Goal: Complete application form: Complete application form

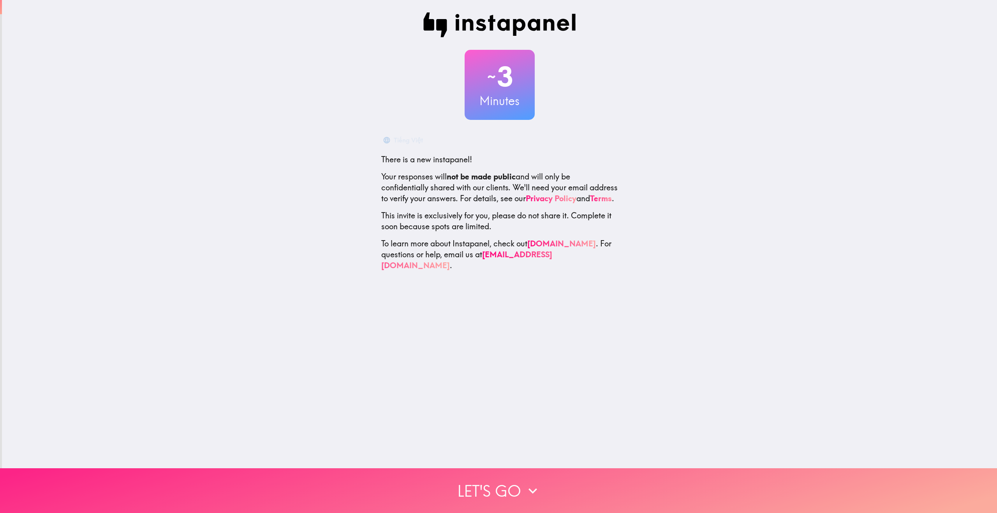
click at [501, 484] on button "Let's go" at bounding box center [498, 490] width 997 height 45
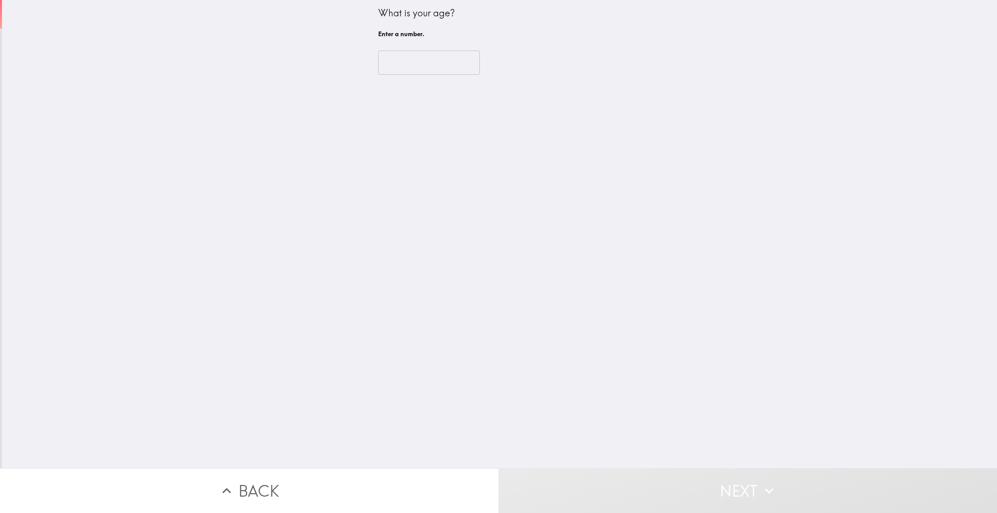
click at [160, 144] on div "What is your age? Enter a number. ​" at bounding box center [499, 234] width 995 height 468
click at [391, 56] on input "number" at bounding box center [429, 63] width 102 height 24
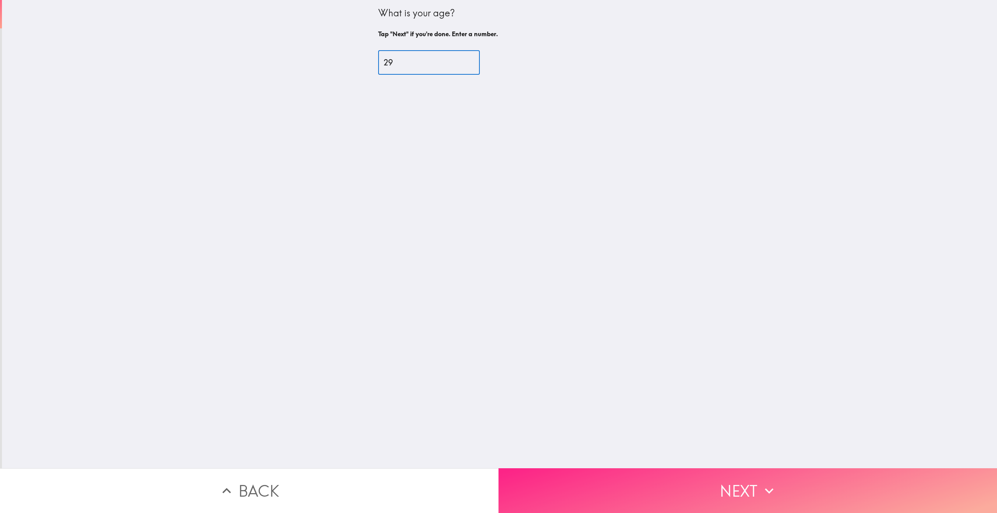
type input "29"
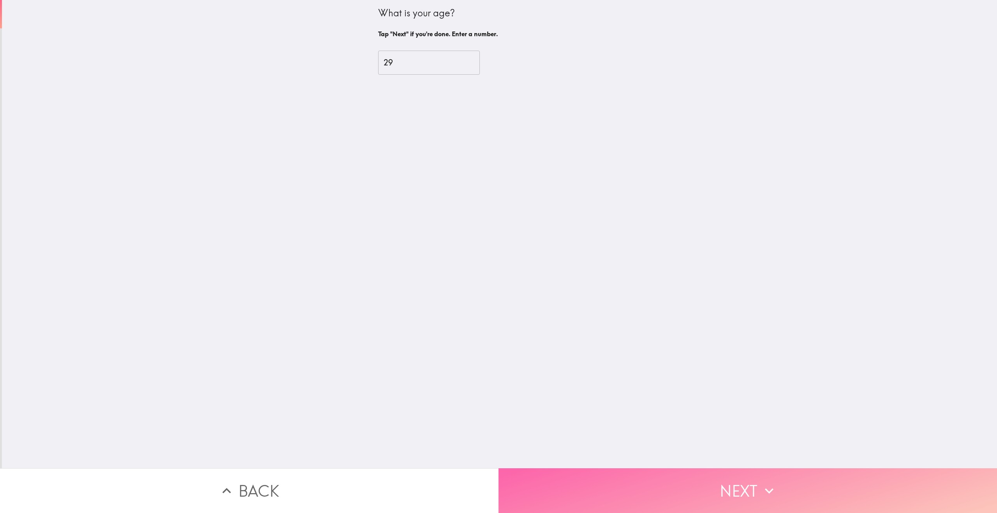
click at [612, 484] on button "Next" at bounding box center [747, 490] width 498 height 45
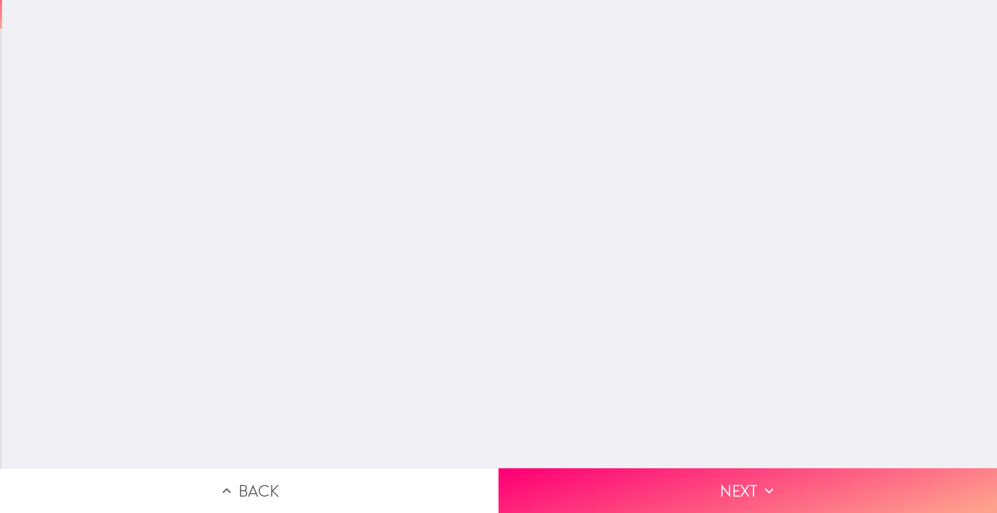
drag, startPoint x: 416, startPoint y: 310, endPoint x: 385, endPoint y: 278, distance: 44.1
click at [413, 307] on div "What is your age? Tap "Next" if you're done. Enter a number. 29 ​" at bounding box center [499, 234] width 995 height 468
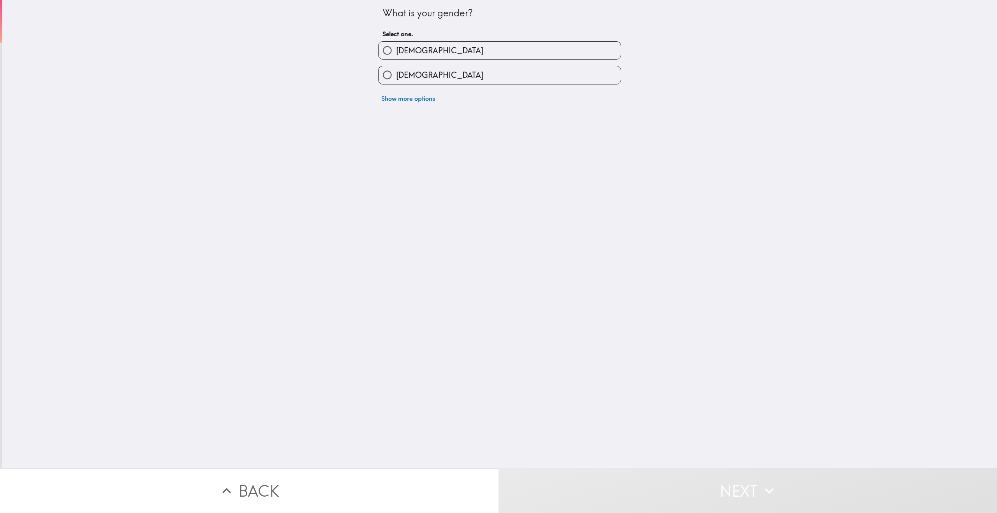
click at [332, 113] on div "What is your gender? Select one. [DEMOGRAPHIC_DATA] [DEMOGRAPHIC_DATA] Show mor…" at bounding box center [499, 234] width 995 height 468
click at [434, 67] on label "[DEMOGRAPHIC_DATA]" at bounding box center [499, 75] width 242 height 18
click at [396, 67] on input "[DEMOGRAPHIC_DATA]" at bounding box center [387, 75] width 18 height 18
radio input "true"
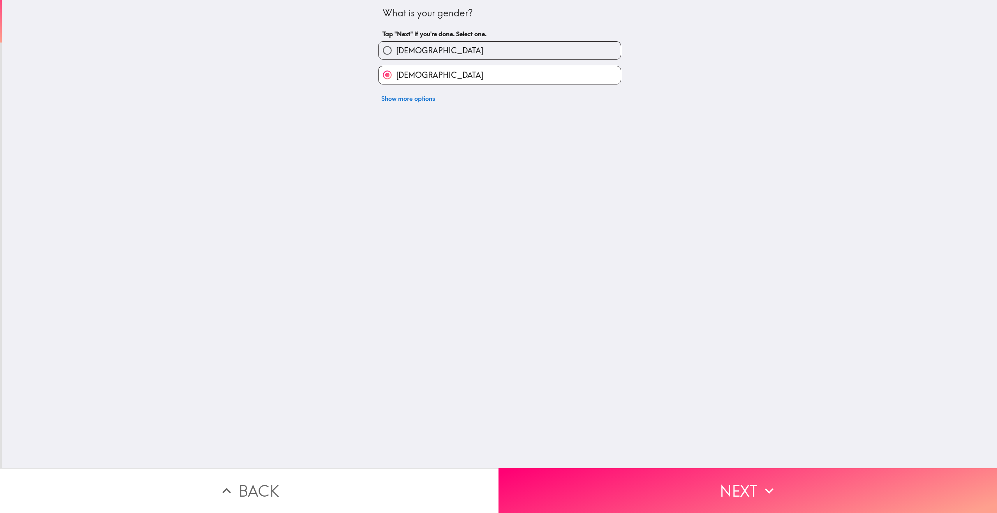
drag, startPoint x: 262, startPoint y: 117, endPoint x: 275, endPoint y: 118, distance: 13.3
click at [265, 118] on div "What is your gender? Tap "Next" if you're done. Select one. [DEMOGRAPHIC_DATA] …" at bounding box center [499, 234] width 995 height 468
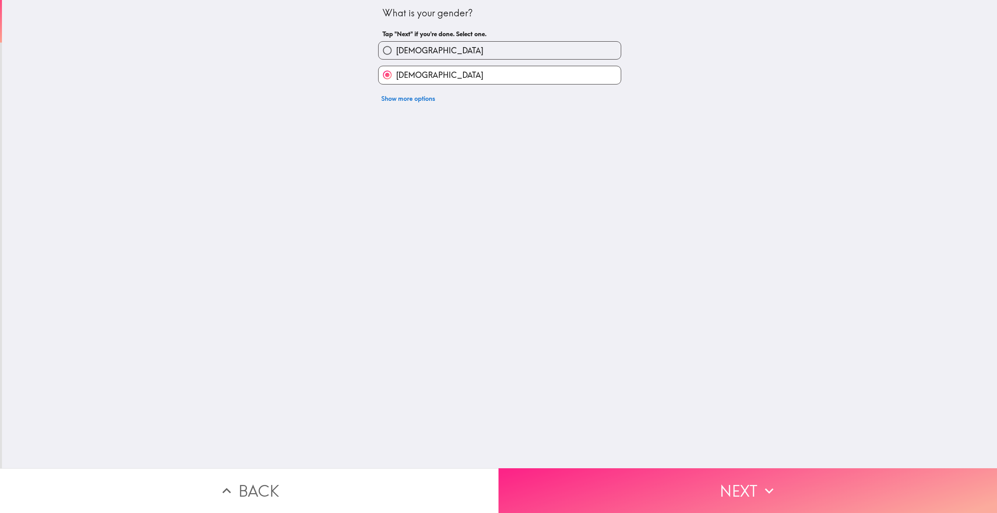
click at [600, 489] on button "Next" at bounding box center [747, 490] width 498 height 45
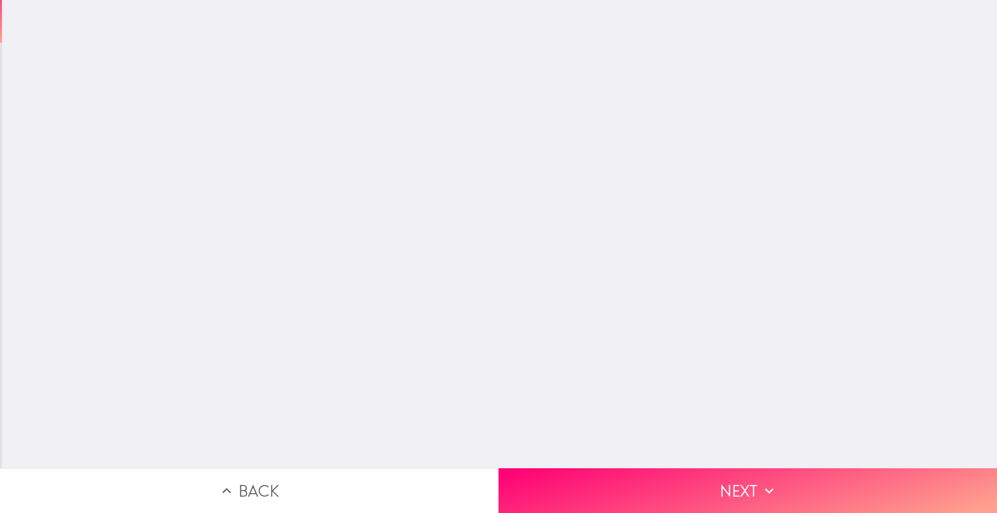
drag, startPoint x: 209, startPoint y: 280, endPoint x: 221, endPoint y: 80, distance: 200.4
click at [212, 273] on div "What is your gender? Tap "Next" if you're done. Select one. [DEMOGRAPHIC_DATA] …" at bounding box center [499, 234] width 995 height 468
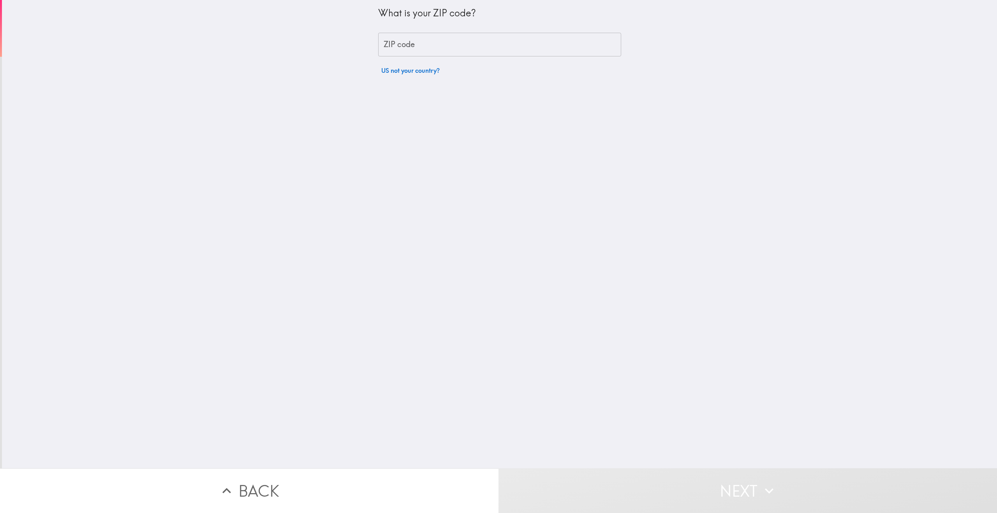
click at [455, 37] on input "ZIP code" at bounding box center [499, 45] width 243 height 24
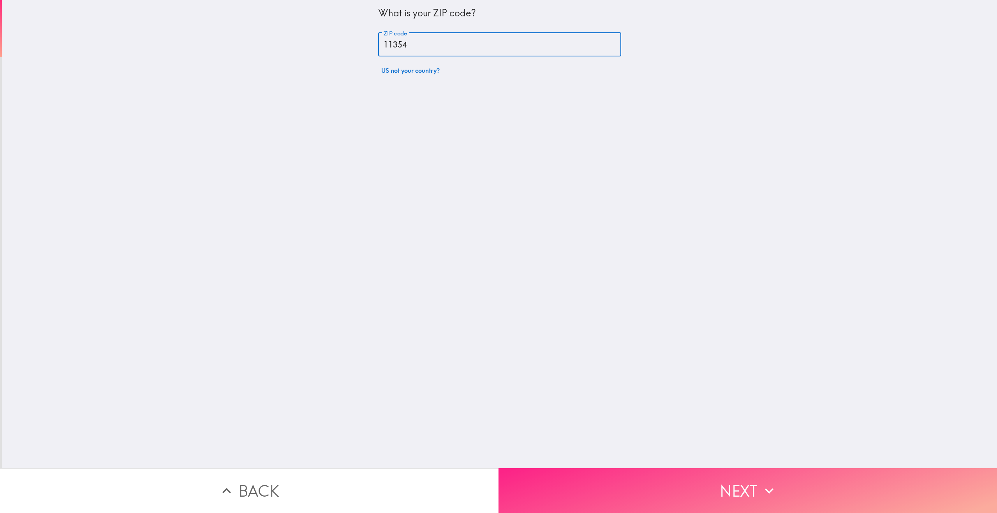
type input "11354"
click at [608, 503] on button "Next" at bounding box center [747, 490] width 498 height 45
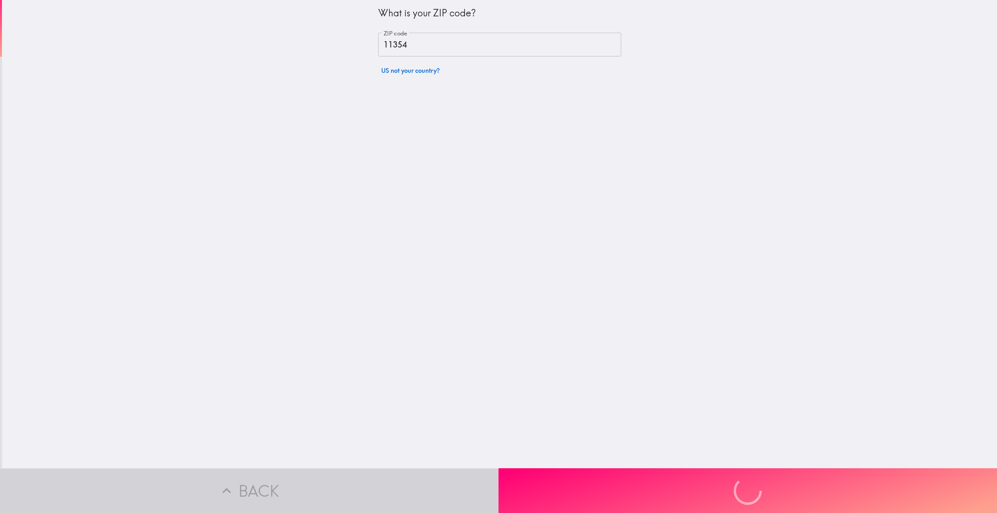
click at [257, 246] on div "What is your ZIP code? ZIP code 11354 ZIP code US not your country?" at bounding box center [499, 234] width 995 height 468
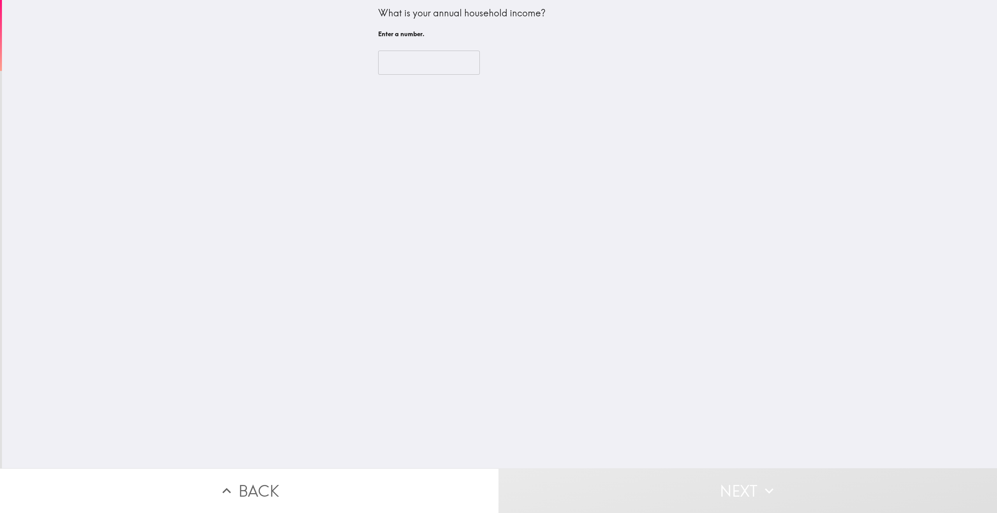
click at [413, 50] on div "​" at bounding box center [499, 62] width 243 height 43
click at [411, 59] on input "number" at bounding box center [429, 63] width 102 height 24
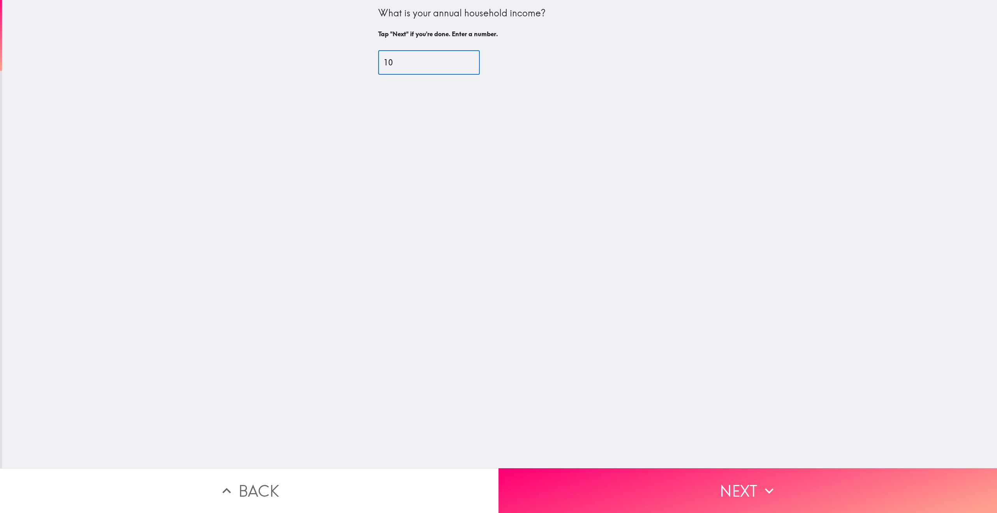
type input "1"
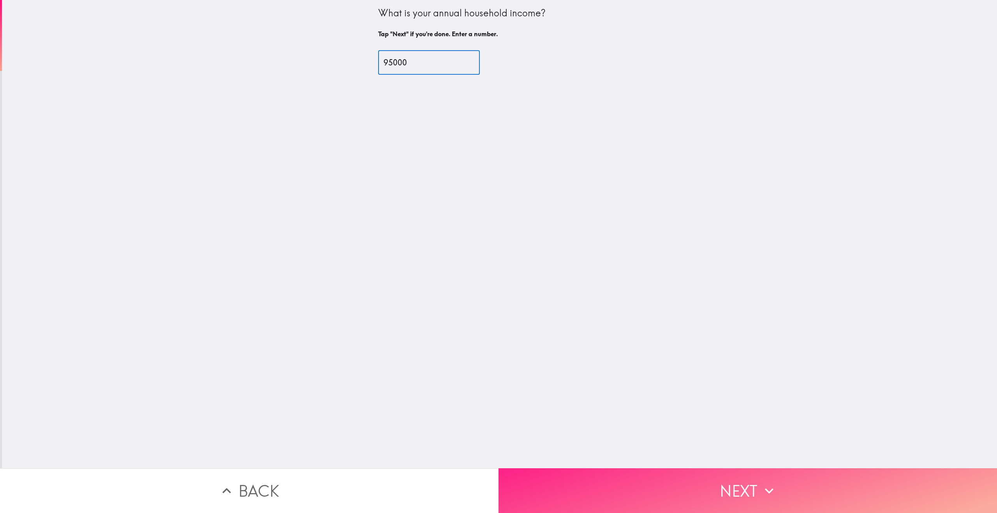
type input "95000"
click at [577, 481] on button "Next" at bounding box center [747, 490] width 498 height 45
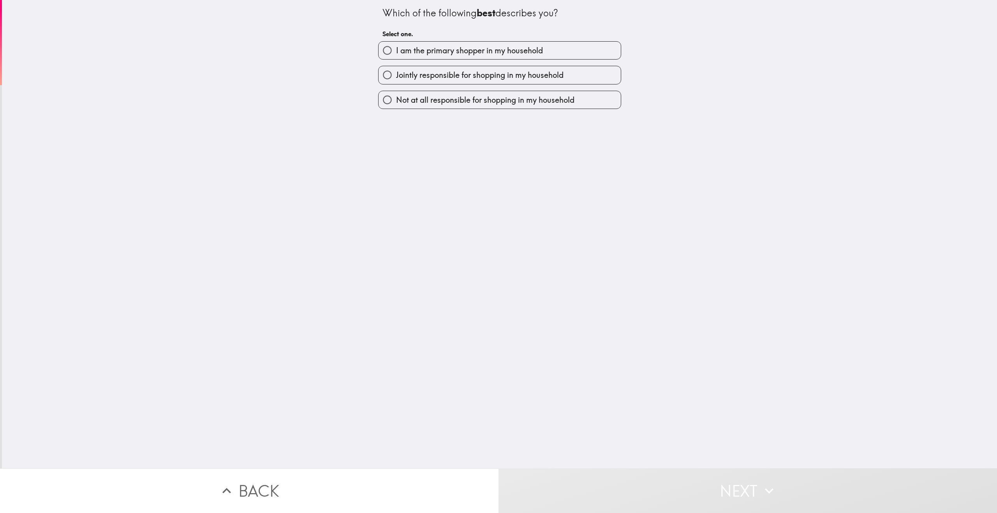
drag, startPoint x: 286, startPoint y: 249, endPoint x: 553, endPoint y: 126, distance: 293.5
click at [308, 239] on div "Which of the following best describes you? Select one. I am the primary shopper…" at bounding box center [499, 234] width 995 height 468
click at [523, 39] on div "I am the primary shopper in my household" at bounding box center [496, 47] width 249 height 25
click at [507, 56] on span "I am the primary shopper in my household" at bounding box center [469, 50] width 147 height 11
click at [396, 56] on input "I am the primary shopper in my household" at bounding box center [387, 51] width 18 height 18
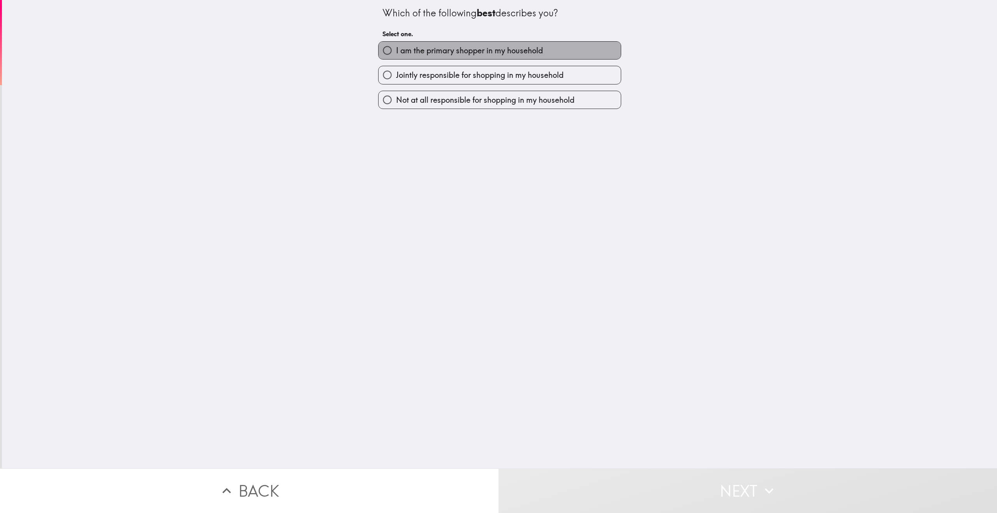
radio input "true"
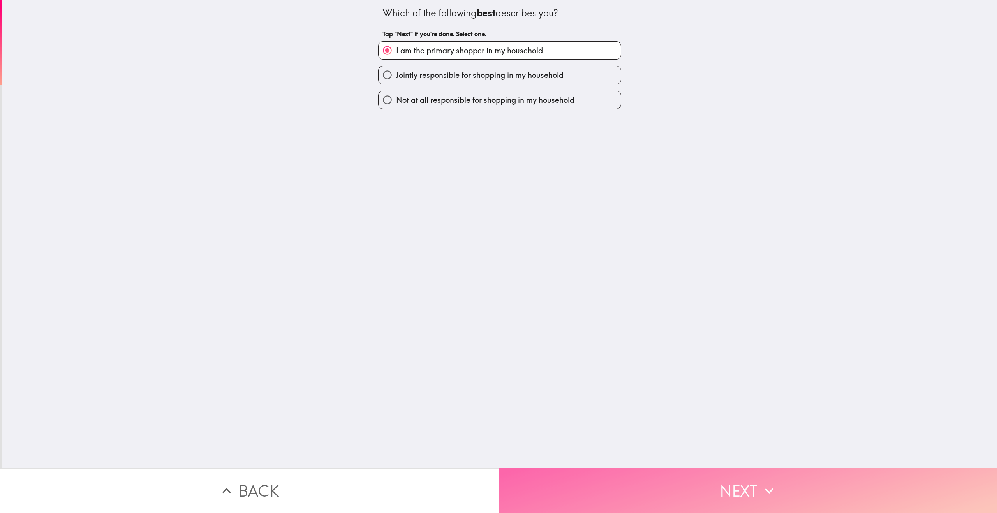
click at [624, 485] on button "Next" at bounding box center [747, 490] width 498 height 45
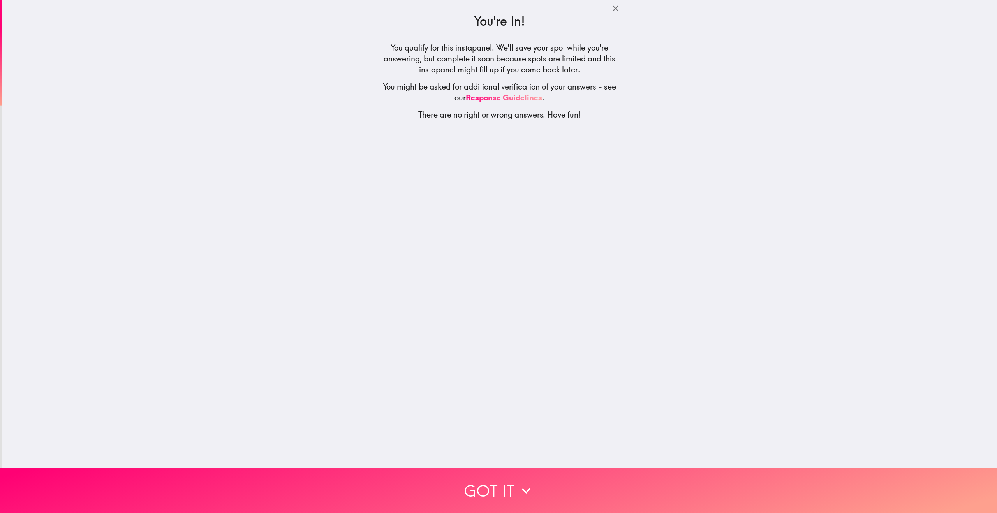
drag, startPoint x: 169, startPoint y: 292, endPoint x: 202, endPoint y: 265, distance: 43.1
click at [169, 292] on div "You're In! You qualify for this instapanel. We'll save your spot while you're a…" at bounding box center [499, 234] width 995 height 468
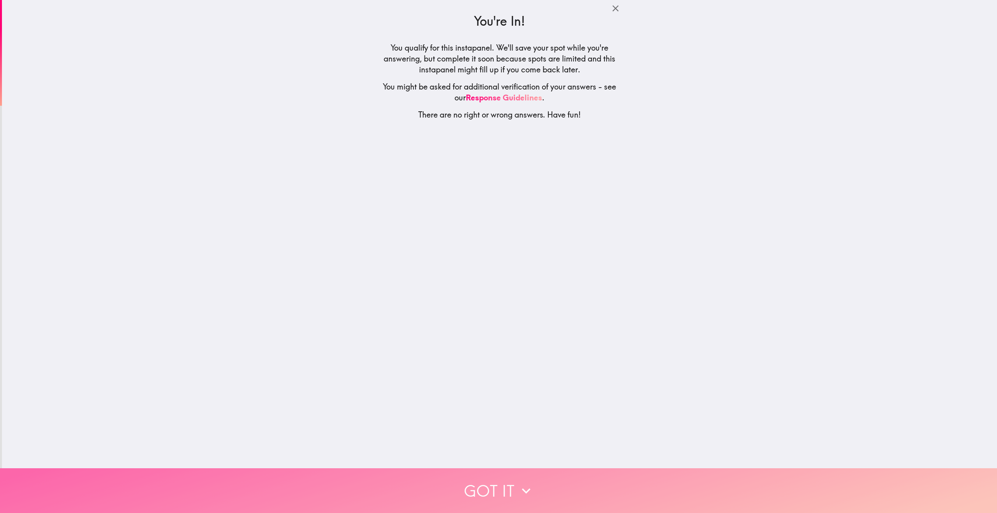
click at [523, 494] on button "Got it" at bounding box center [498, 490] width 997 height 45
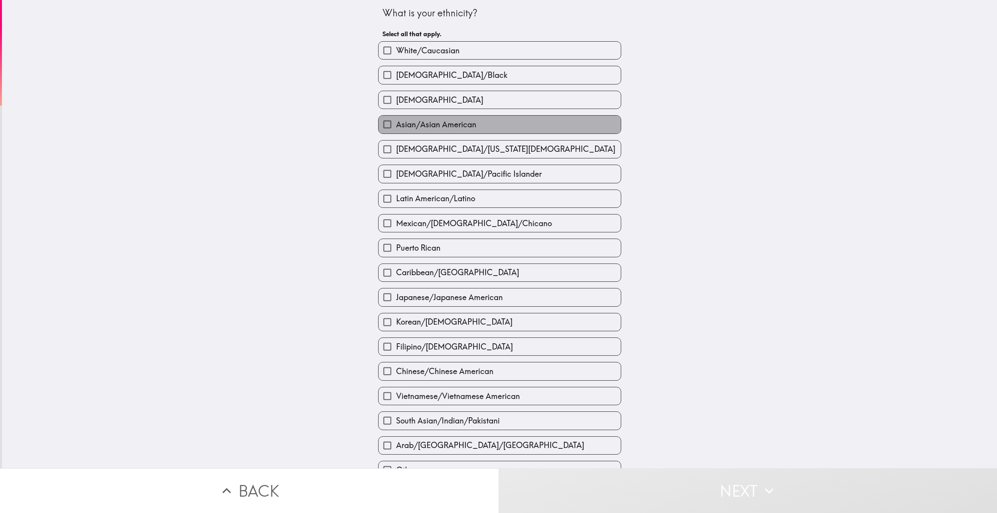
click at [433, 126] on span "Asian/Asian American" at bounding box center [436, 124] width 80 height 11
click at [396, 126] on input "Asian/Asian American" at bounding box center [387, 125] width 18 height 18
checkbox input "true"
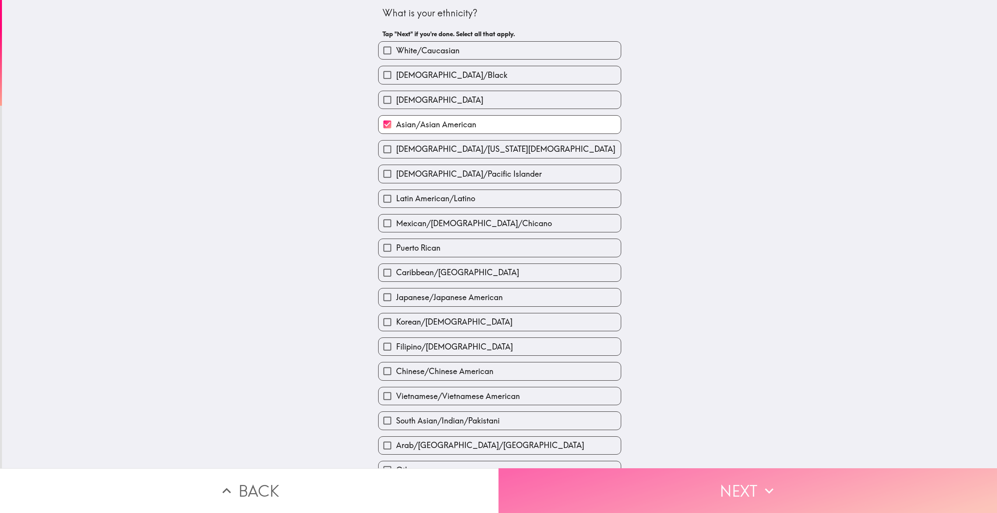
click at [606, 482] on button "Next" at bounding box center [747, 490] width 498 height 45
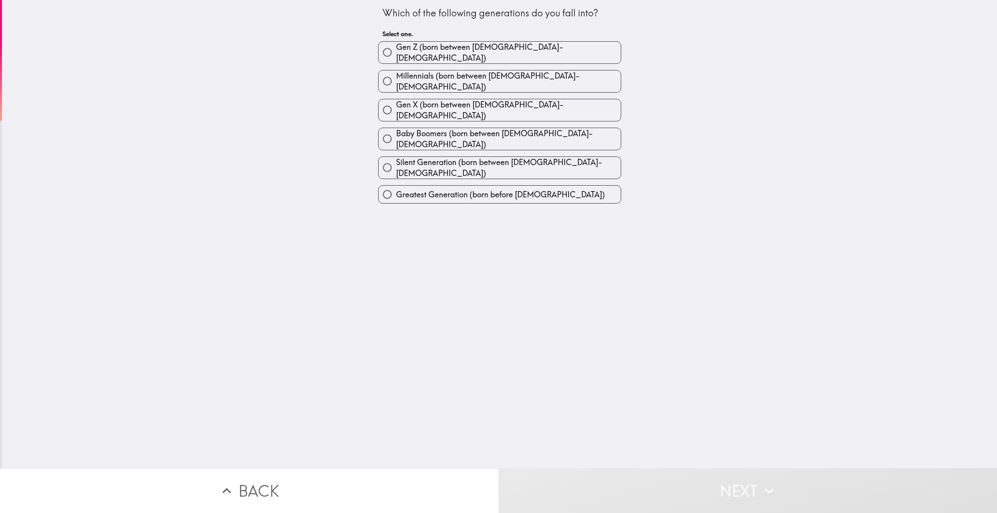
click at [281, 267] on div "Which of the following generations do you fall into? Select one. [PERSON_NAME] …" at bounding box center [499, 234] width 995 height 468
click at [433, 70] on span "Millennials (born between [DEMOGRAPHIC_DATA]-[DEMOGRAPHIC_DATA])" at bounding box center [508, 81] width 225 height 22
click at [396, 72] on input "Millennials (born between [DEMOGRAPHIC_DATA]-[DEMOGRAPHIC_DATA])" at bounding box center [387, 81] width 18 height 18
radio input "true"
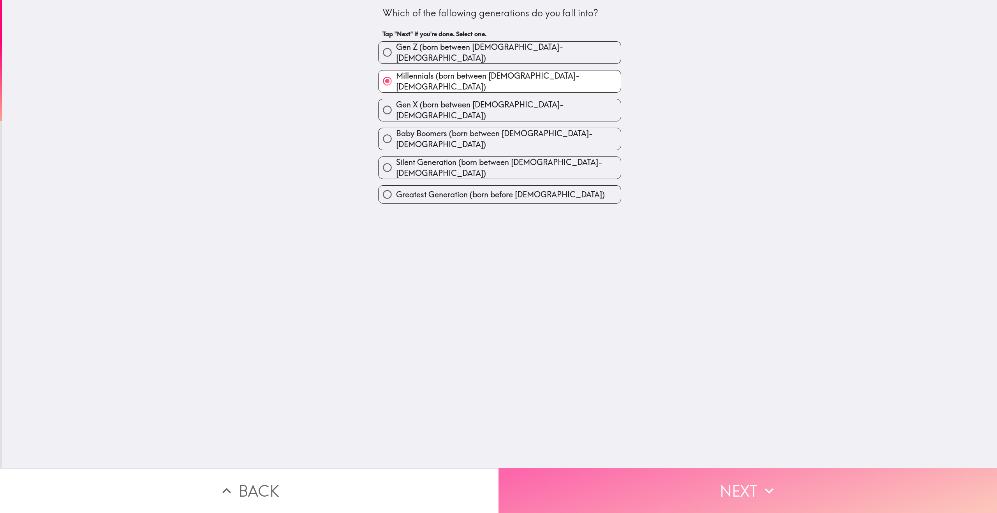
click at [587, 475] on button "Next" at bounding box center [747, 490] width 498 height 45
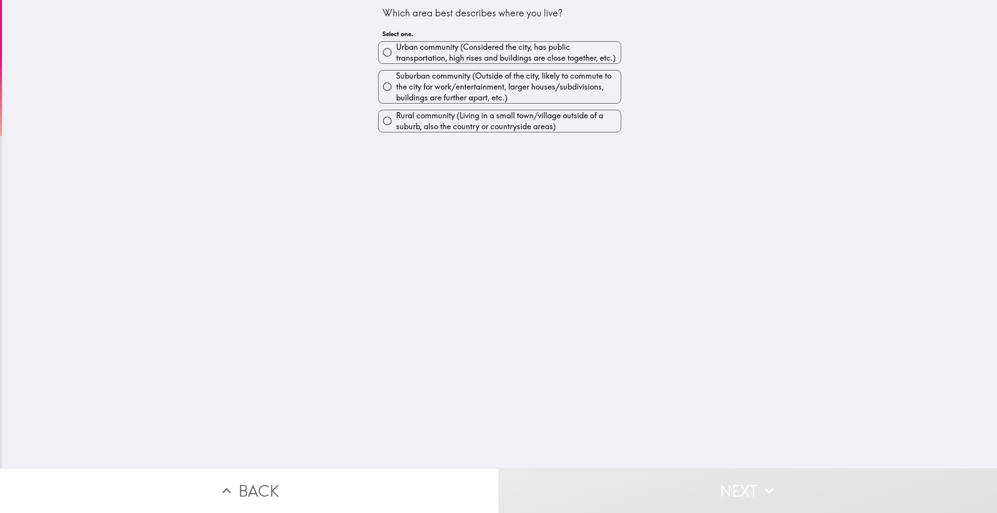
click at [301, 252] on div "Which area best describes where you live? Select one. Urban community (Consider…" at bounding box center [499, 234] width 995 height 468
click at [441, 78] on span "Suburban community (Outside of the city, likely to commute to the city for work…" at bounding box center [508, 86] width 225 height 33
click at [396, 78] on input "Suburban community (Outside of the city, likely to commute to the city for work…" at bounding box center [387, 87] width 18 height 18
radio input "true"
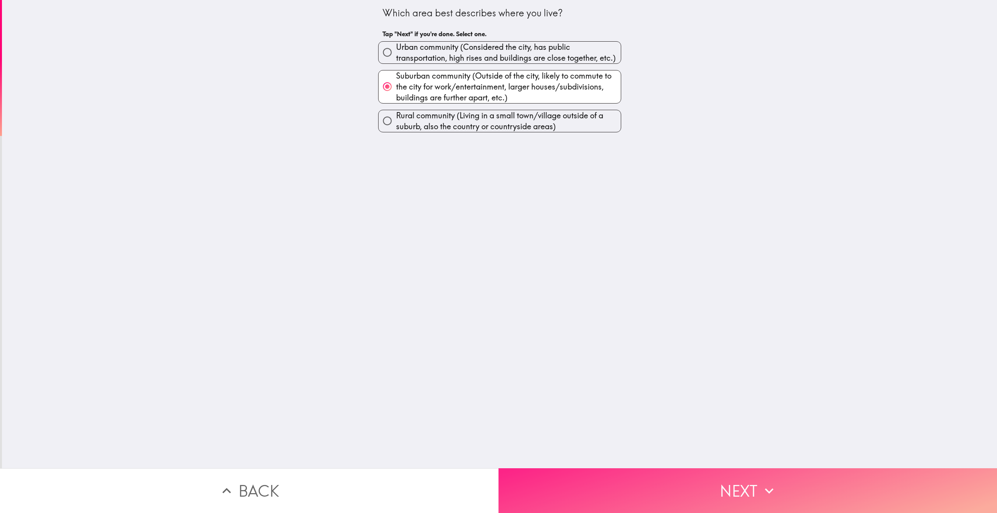
click at [594, 470] on button "Next" at bounding box center [747, 490] width 498 height 45
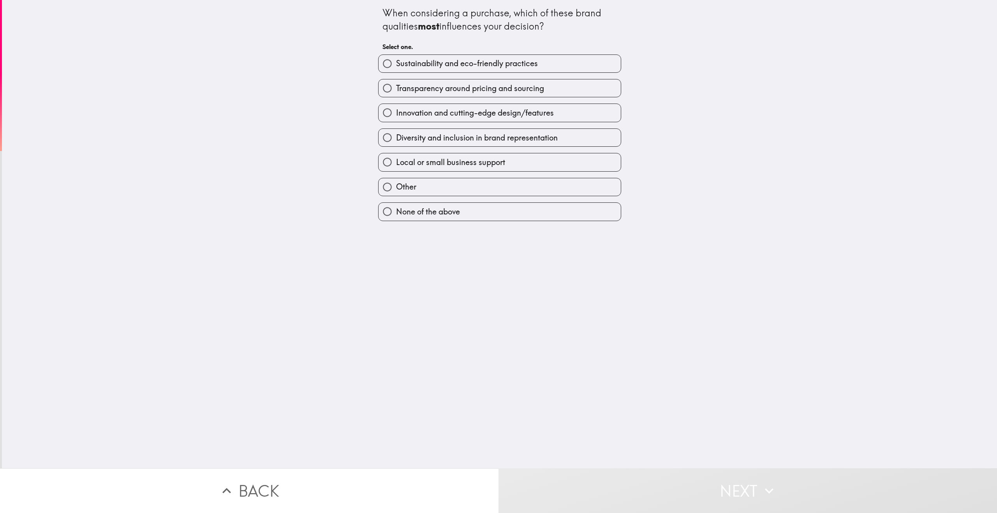
click at [212, 302] on div "When considering a purchase, which of these brand qualities most influences you…" at bounding box center [499, 234] width 995 height 468
click at [396, 161] on span "Local or small business support" at bounding box center [450, 162] width 109 height 11
click at [394, 161] on input "Local or small business support" at bounding box center [387, 162] width 18 height 18
radio input "true"
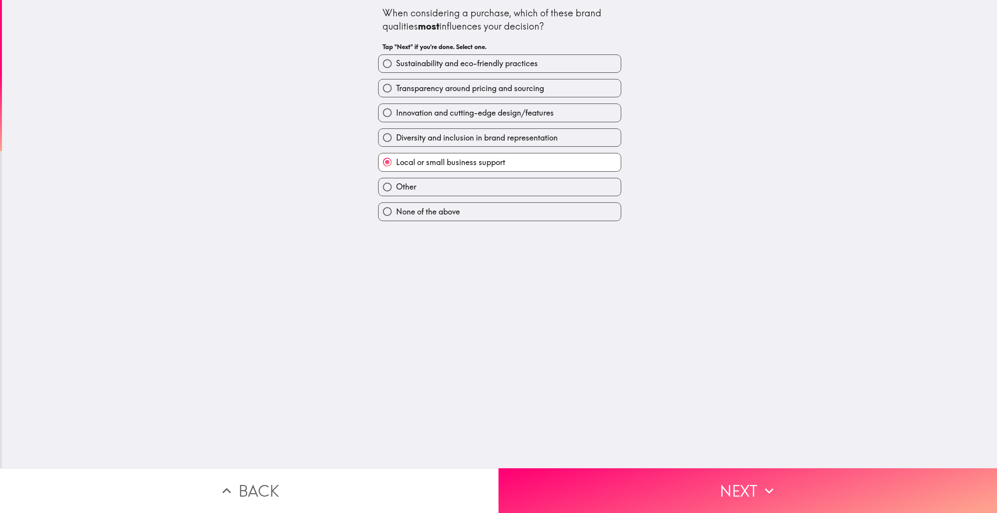
click at [416, 123] on div "Diversity and inclusion in brand representation" at bounding box center [496, 134] width 249 height 25
click at [411, 139] on span "Diversity and inclusion in brand representation" at bounding box center [477, 137] width 162 height 11
click at [396, 139] on input "Diversity and inclusion in brand representation" at bounding box center [387, 138] width 18 height 18
radio input "true"
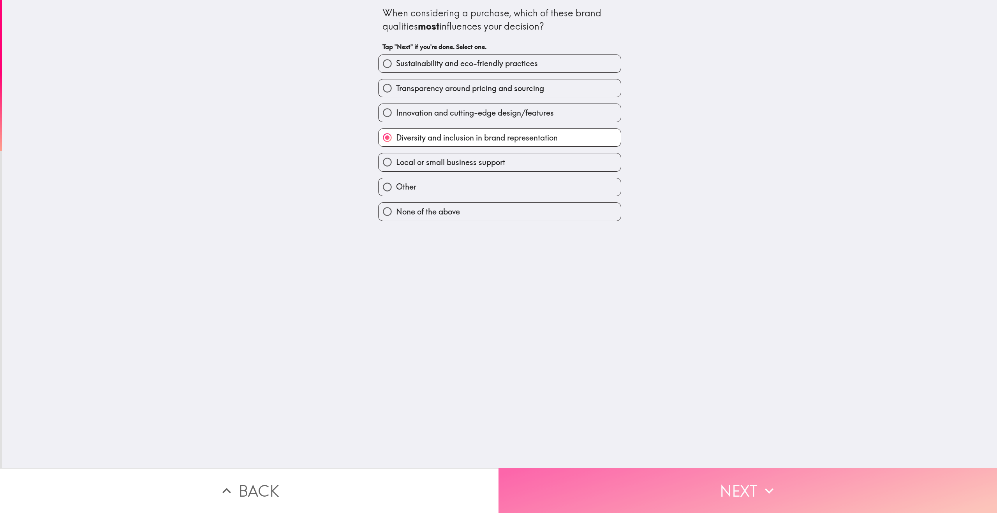
click at [693, 478] on button "Next" at bounding box center [747, 490] width 498 height 45
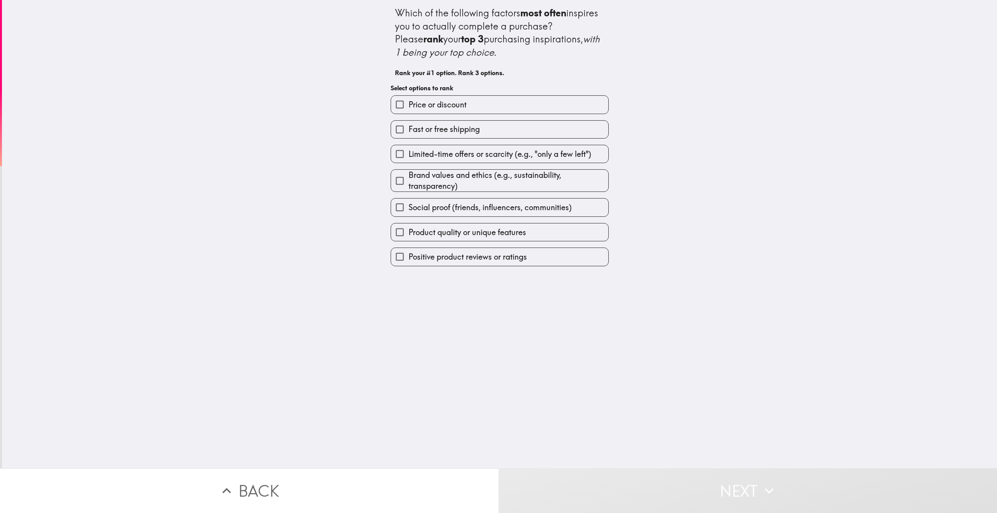
click at [200, 236] on div "Which of the following factors most often inspires you to actually complete a p…" at bounding box center [499, 234] width 995 height 468
click at [468, 126] on span "Fast or free shipping" at bounding box center [443, 129] width 71 height 11
click at [408, 126] on input "Fast or free shipping" at bounding box center [400, 130] width 18 height 18
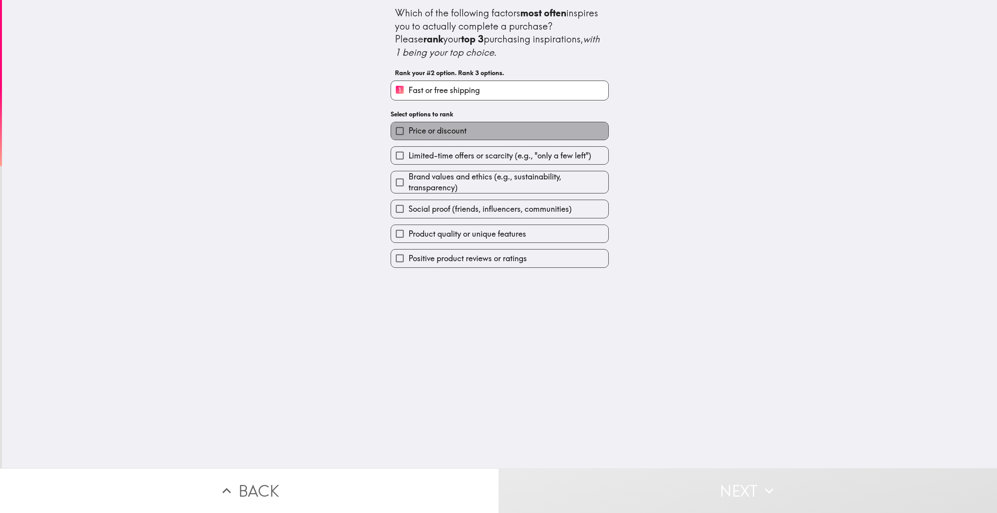
click at [471, 131] on label "Price or discount" at bounding box center [499, 131] width 217 height 18
click at [408, 131] on input "Price or discount" at bounding box center [400, 131] width 18 height 18
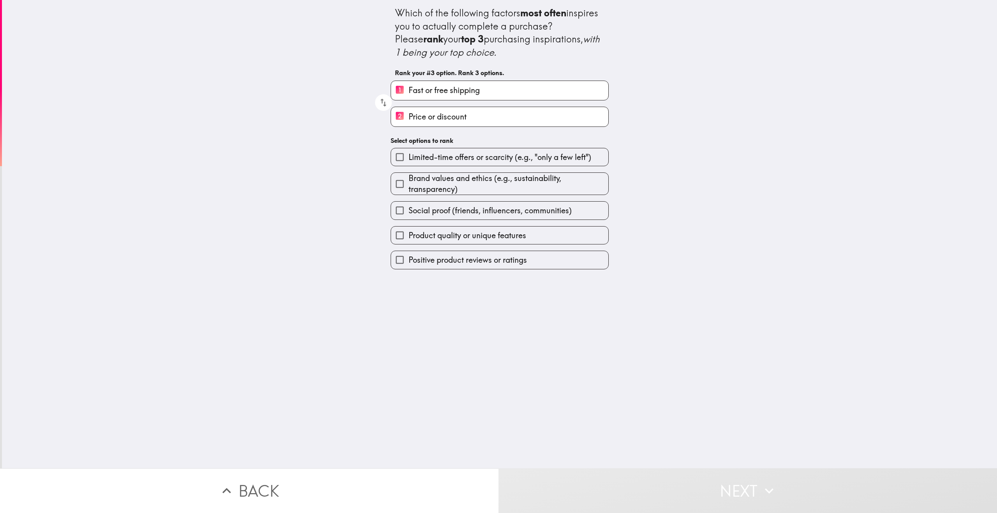
drag, startPoint x: 413, startPoint y: 122, endPoint x: 415, endPoint y: 94, distance: 28.1
click at [415, 94] on div "1 Fast or free shipping 2 Price or discount" at bounding box center [496, 100] width 224 height 53
drag, startPoint x: 326, startPoint y: 170, endPoint x: 386, endPoint y: 137, distance: 69.0
click at [337, 168] on div "Which of the following factors most often inspires you to actually complete a p…" at bounding box center [499, 234] width 995 height 468
click at [378, 100] on icon "button" at bounding box center [383, 102] width 11 height 11
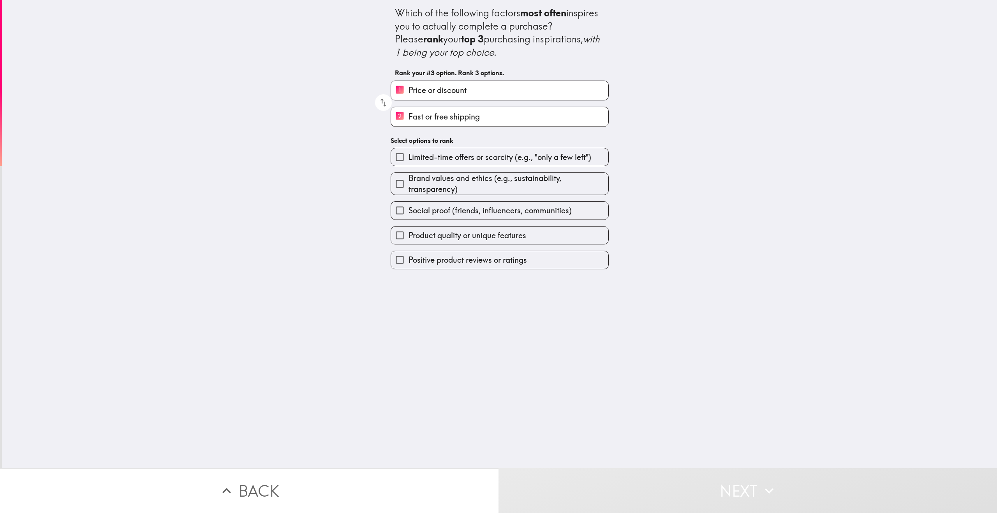
drag, startPoint x: 322, startPoint y: 172, endPoint x: 422, endPoint y: 183, distance: 101.0
click at [327, 173] on div "Which of the following factors most often inspires you to actually complete a p…" at bounding box center [499, 234] width 995 height 468
click at [437, 164] on label "Limited-time offers or scarcity (e.g., "only a few left")" at bounding box center [499, 157] width 217 height 18
click at [408, 164] on input "Limited-time offers or scarcity (e.g., "only a few left")" at bounding box center [400, 157] width 18 height 18
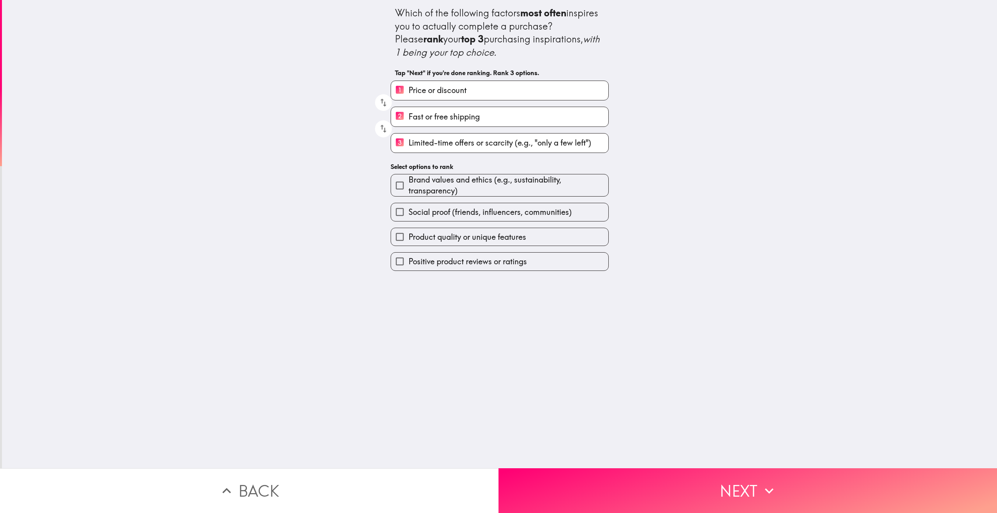
click at [656, 448] on div "Which of the following factors most often inspires you to actually complete a p…" at bounding box center [499, 234] width 995 height 468
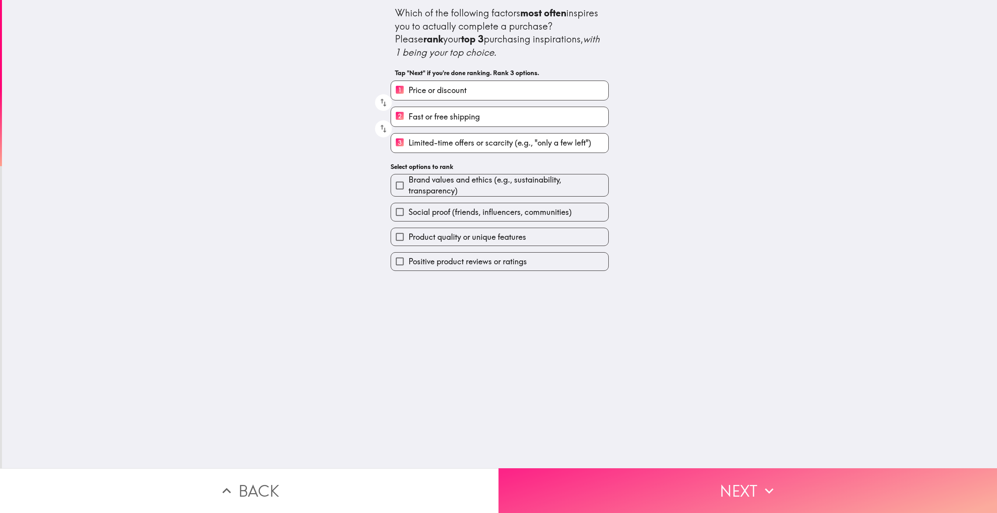
click at [666, 488] on button "Next" at bounding box center [747, 490] width 498 height 45
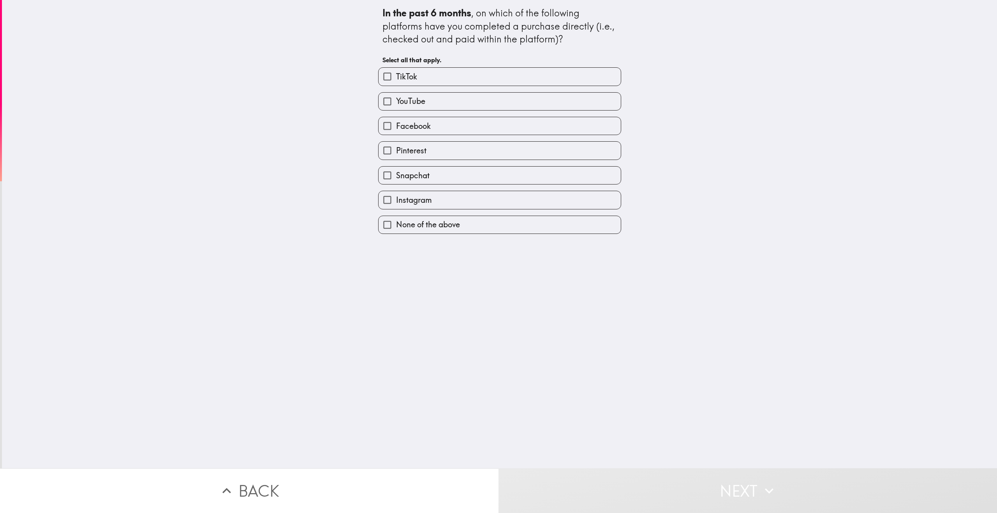
click at [204, 233] on div "In the past 6 months , on which of the following platforms have you completed a…" at bounding box center [499, 234] width 995 height 468
click at [402, 243] on div "In the past 6 months , on which of the following platforms have you completed a…" at bounding box center [499, 234] width 995 height 468
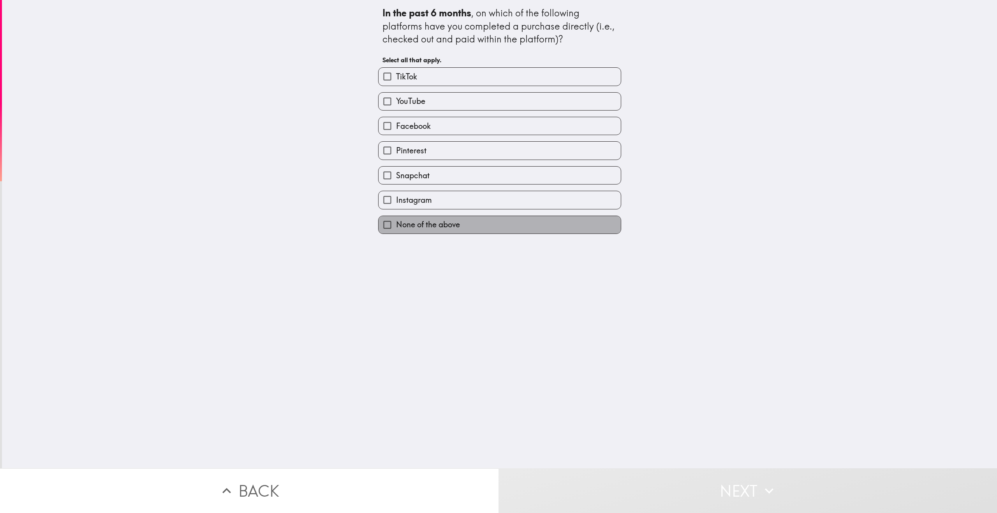
click at [424, 229] on span "None of the above" at bounding box center [428, 224] width 64 height 11
click at [396, 229] on input "None of the above" at bounding box center [387, 225] width 18 height 18
checkbox input "true"
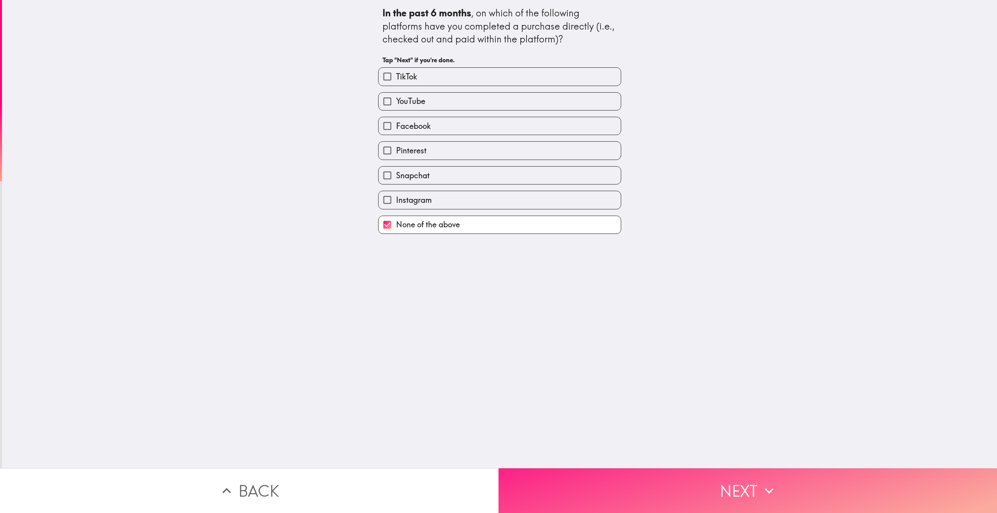
click at [586, 491] on button "Next" at bounding box center [747, 490] width 498 height 45
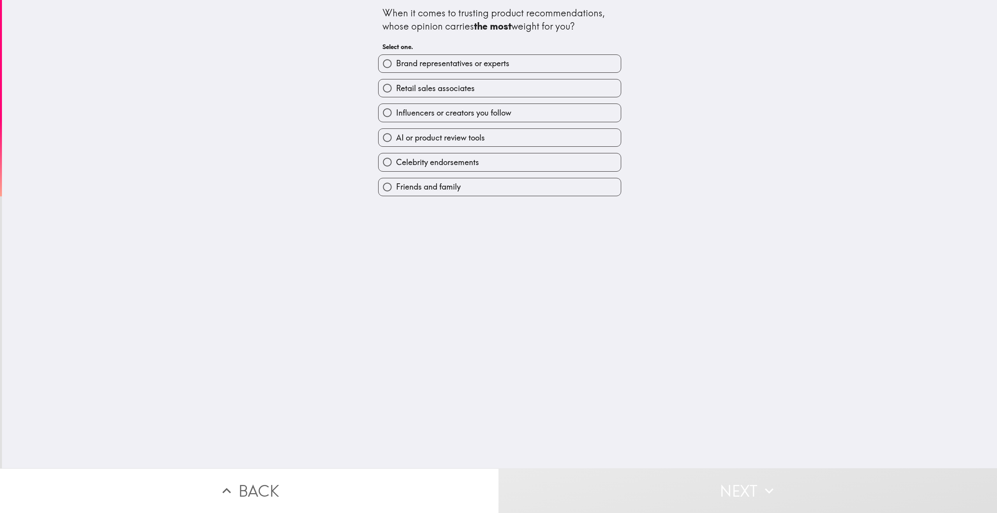
click at [120, 225] on div "When it comes to trusting product recommendations, whose opinion carries the mo…" at bounding box center [499, 234] width 995 height 468
click at [416, 192] on span "Friends and family" at bounding box center [428, 186] width 65 height 11
click at [396, 193] on input "Friends and family" at bounding box center [387, 187] width 18 height 18
radio input "true"
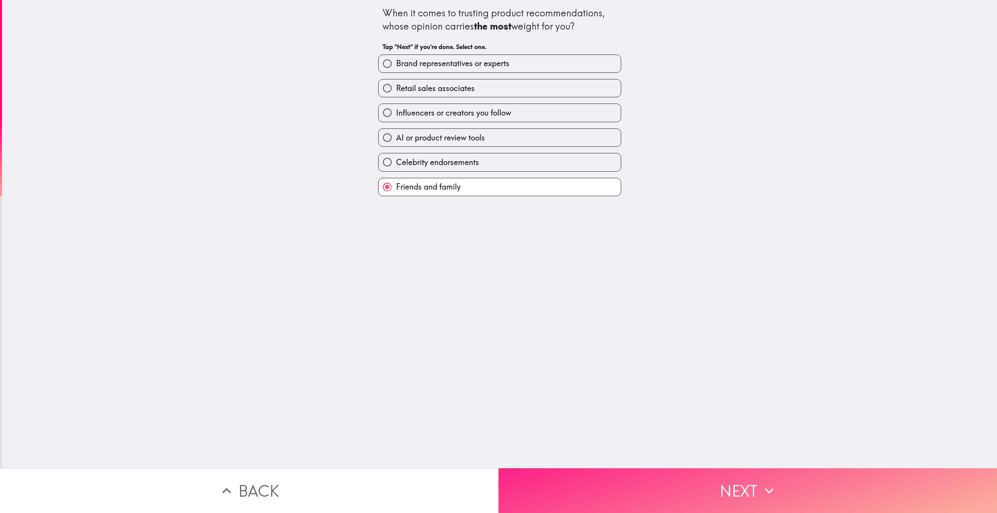
click at [606, 491] on button "Next" at bounding box center [747, 490] width 498 height 45
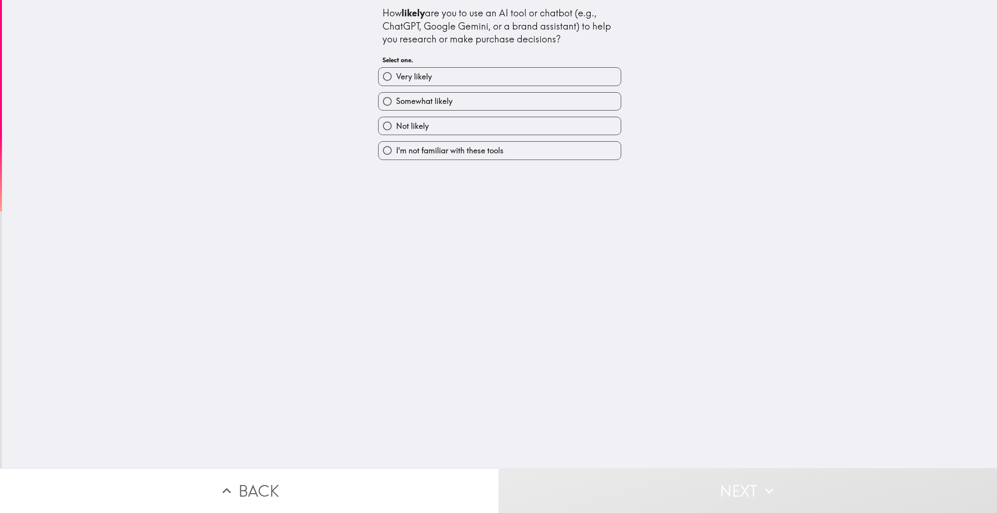
click at [260, 221] on div "How likely are you to use an AI tool or chatbot (e.g., ChatGPT, Google Gemini, …" at bounding box center [499, 234] width 995 height 468
click at [452, 97] on label "Somewhat likely" at bounding box center [499, 102] width 242 height 18
click at [396, 97] on input "Somewhat likely" at bounding box center [387, 102] width 18 height 18
radio input "true"
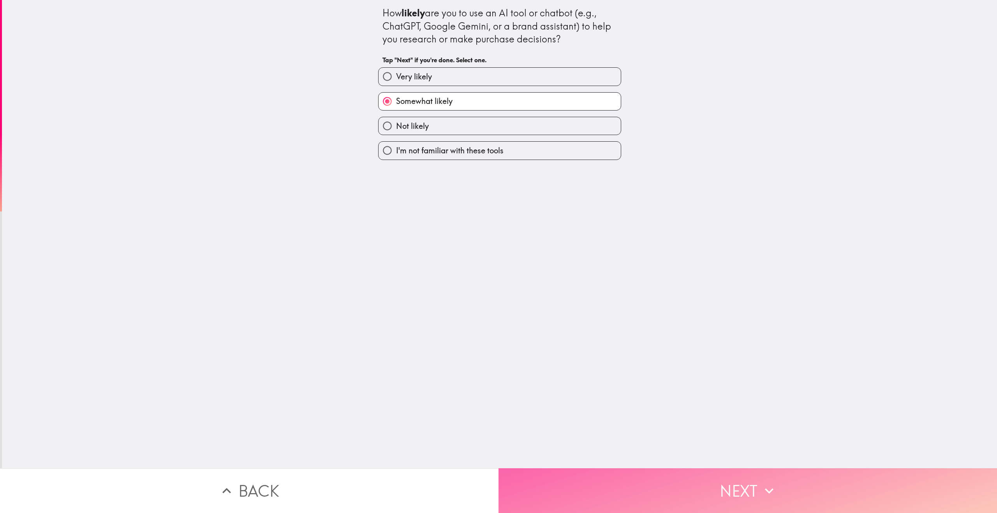
click at [584, 477] on button "Next" at bounding box center [747, 490] width 498 height 45
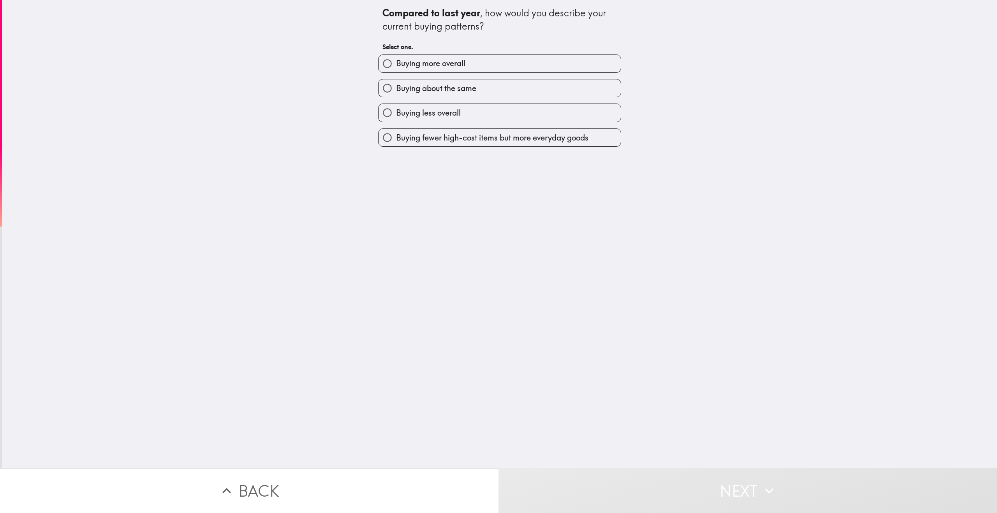
click at [171, 213] on div "Compared to last year , how would you describe your current buying patterns? Se…" at bounding box center [499, 234] width 995 height 468
click at [448, 90] on span "Buying about the same" at bounding box center [436, 88] width 80 height 11
click at [396, 90] on input "Buying about the same" at bounding box center [387, 88] width 18 height 18
radio input "true"
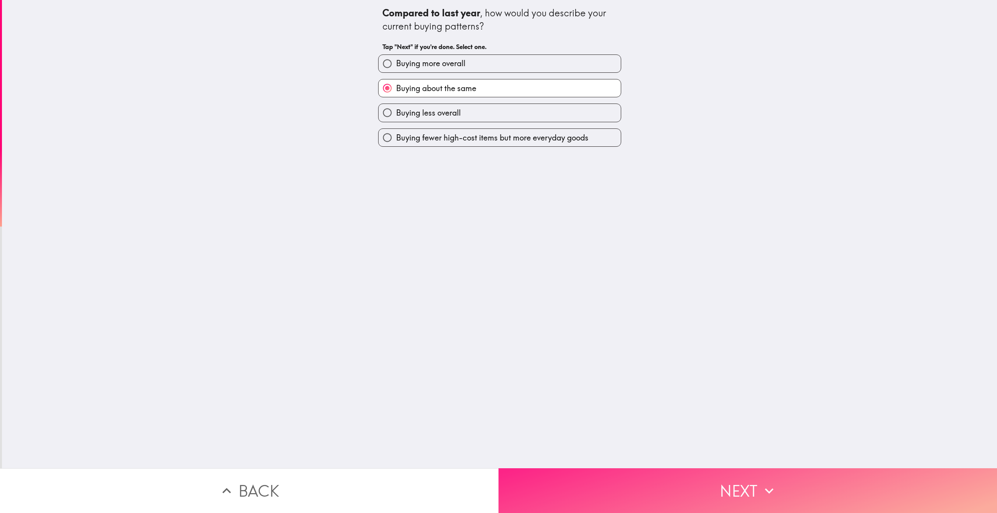
click at [630, 489] on button "Next" at bounding box center [747, 490] width 498 height 45
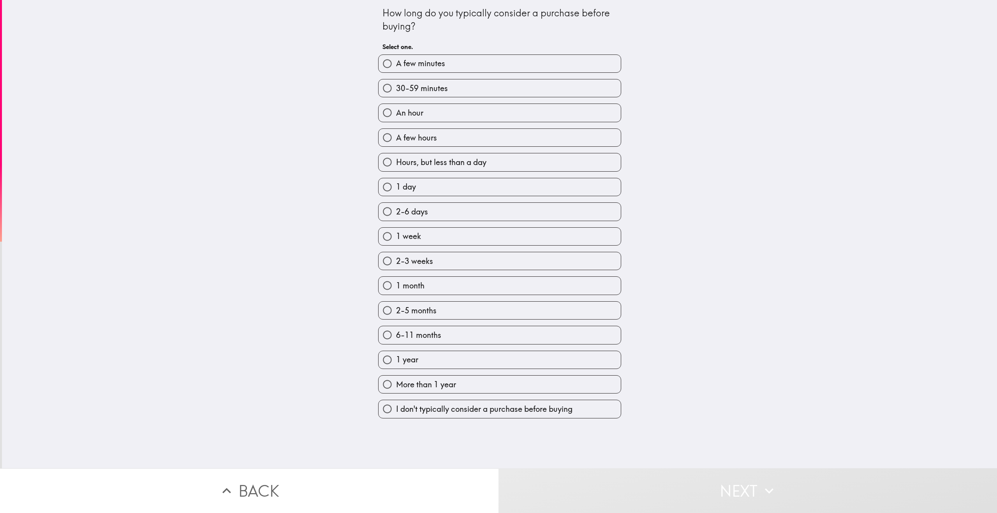
click at [244, 232] on div "How long do you typically consider a purchase before buying? Select one. A few …" at bounding box center [499, 234] width 995 height 468
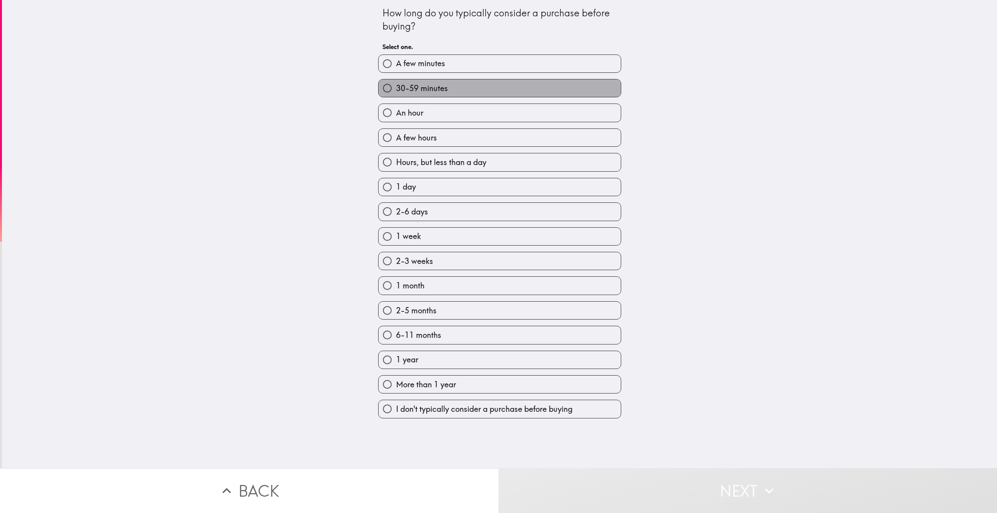
click at [433, 85] on span "30-59 minutes" at bounding box center [422, 88] width 52 height 11
click at [396, 85] on input "30-59 minutes" at bounding box center [387, 88] width 18 height 18
radio input "true"
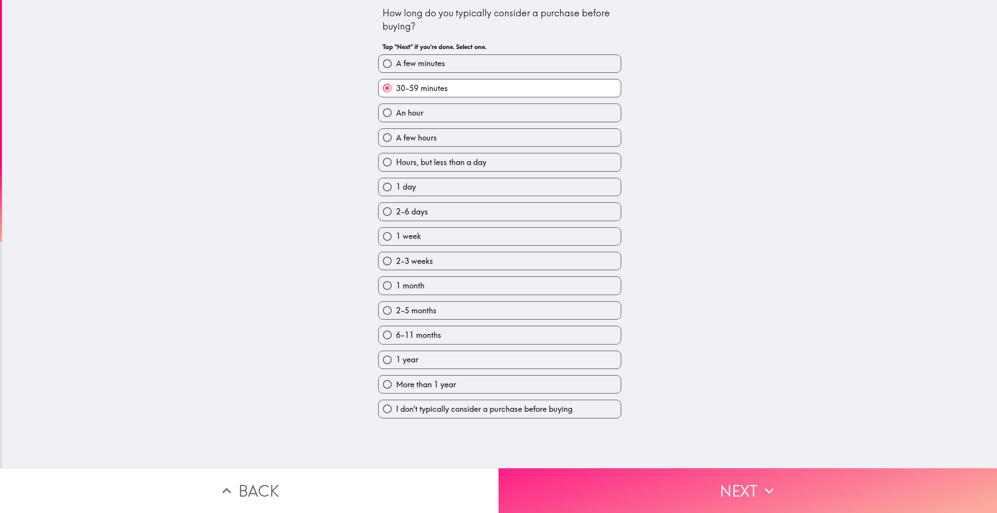
click at [646, 478] on button "Next" at bounding box center [747, 490] width 498 height 45
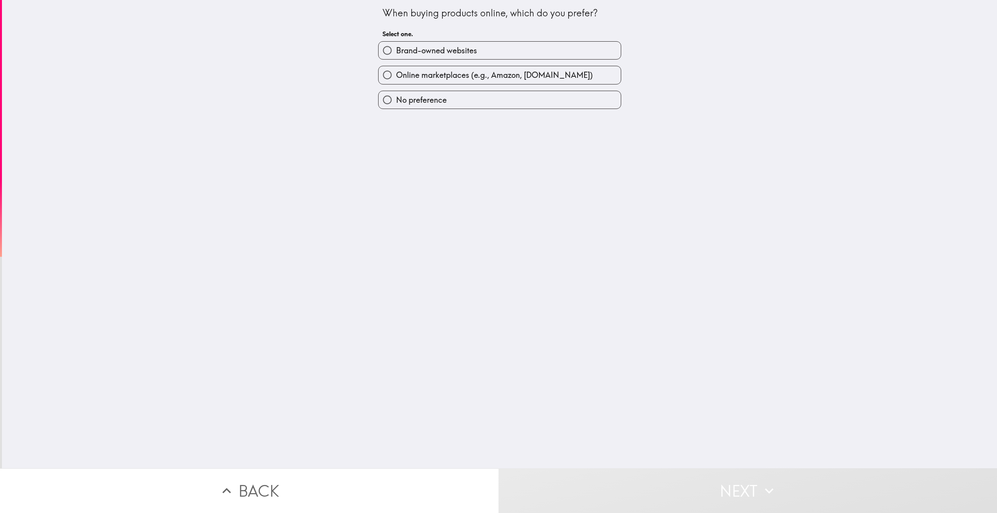
drag, startPoint x: 249, startPoint y: 151, endPoint x: 291, endPoint y: 143, distance: 42.8
click at [264, 150] on div "When buying products online, which do you prefer? Select one. Brand-owned websi…" at bounding box center [499, 234] width 995 height 468
click at [452, 51] on span "Brand-owned websites" at bounding box center [436, 50] width 81 height 11
click at [396, 51] on input "Brand-owned websites" at bounding box center [387, 51] width 18 height 18
radio input "true"
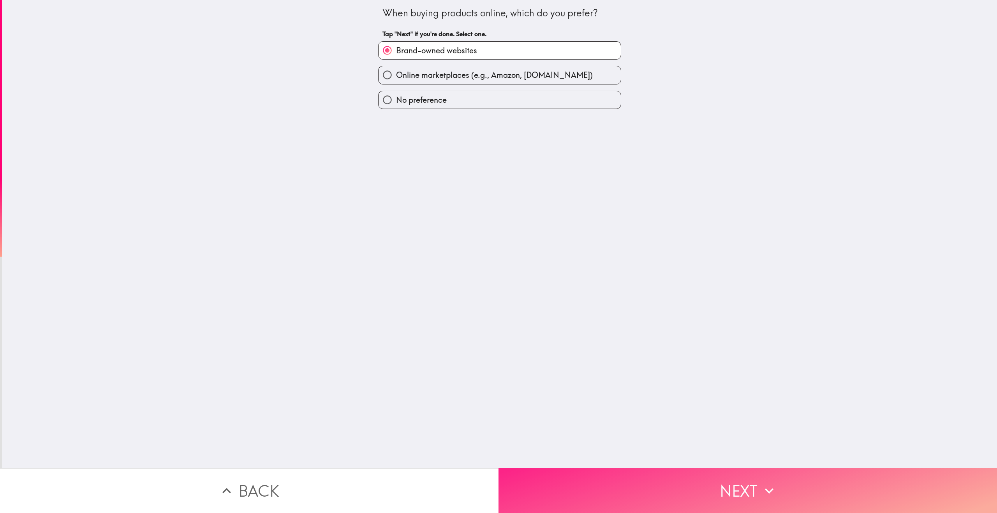
click at [617, 494] on button "Next" at bounding box center [747, 490] width 498 height 45
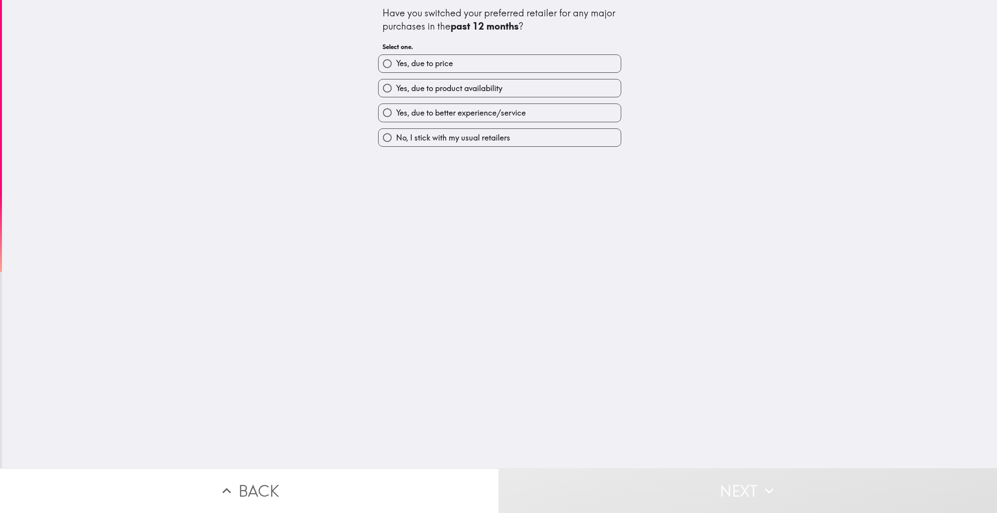
click at [279, 246] on div "Have you switched your preferred retailer for any major purchases in the past 1…" at bounding box center [499, 234] width 995 height 468
click at [424, 61] on span "Yes, due to price" at bounding box center [424, 63] width 57 height 11
click at [396, 61] on input "Yes, due to price" at bounding box center [387, 64] width 18 height 18
radio input "true"
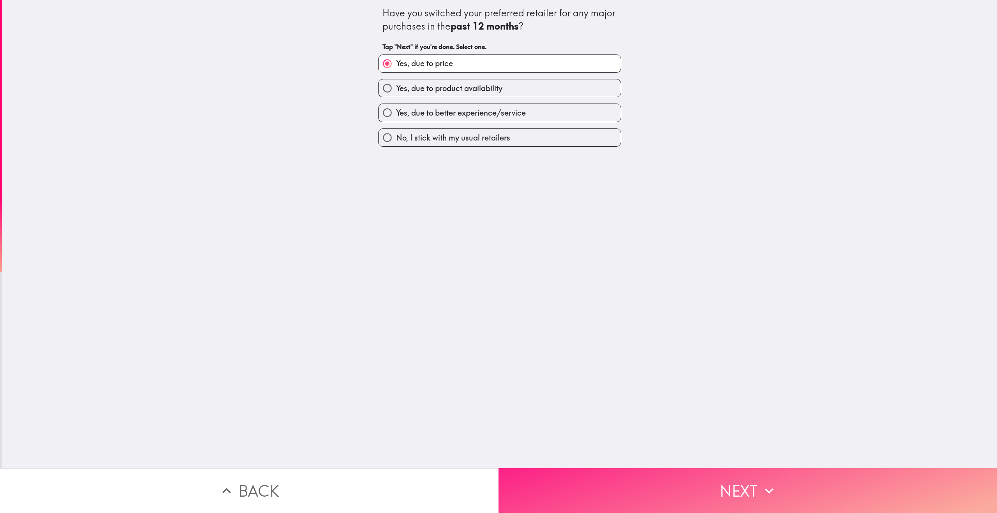
click at [642, 487] on button "Next" at bounding box center [747, 490] width 498 height 45
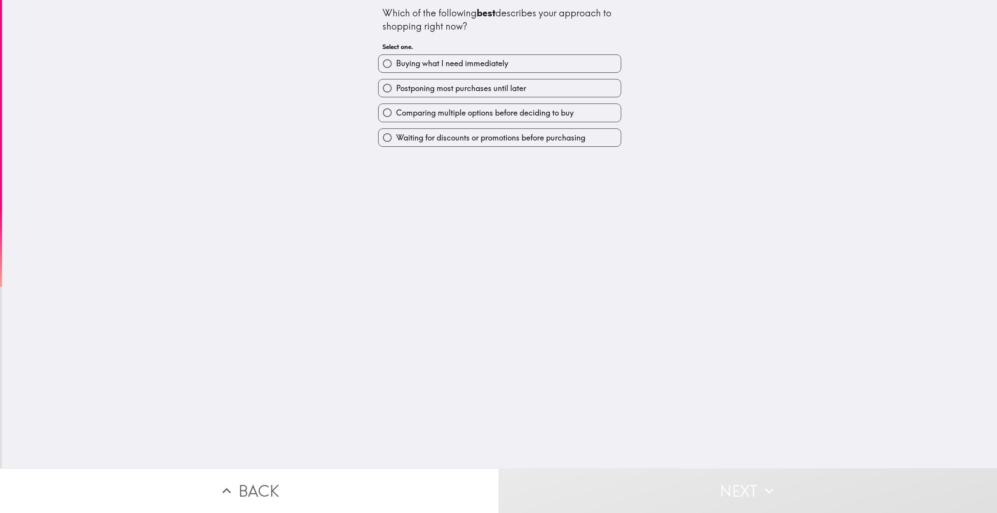
drag, startPoint x: 174, startPoint y: 218, endPoint x: 186, endPoint y: 212, distance: 12.9
click at [175, 218] on div "Which of the following best describes your approach to shopping right now? Sele…" at bounding box center [499, 234] width 995 height 468
click at [264, 195] on div "Which of the following best describes your approach to shopping right now? Sele…" at bounding box center [499, 234] width 995 height 468
click at [308, 47] on div "Which of the following best describes your approach to shopping right now? Sele…" at bounding box center [499, 234] width 995 height 468
click at [438, 86] on span "Postponing most purchases until later" at bounding box center [461, 88] width 130 height 11
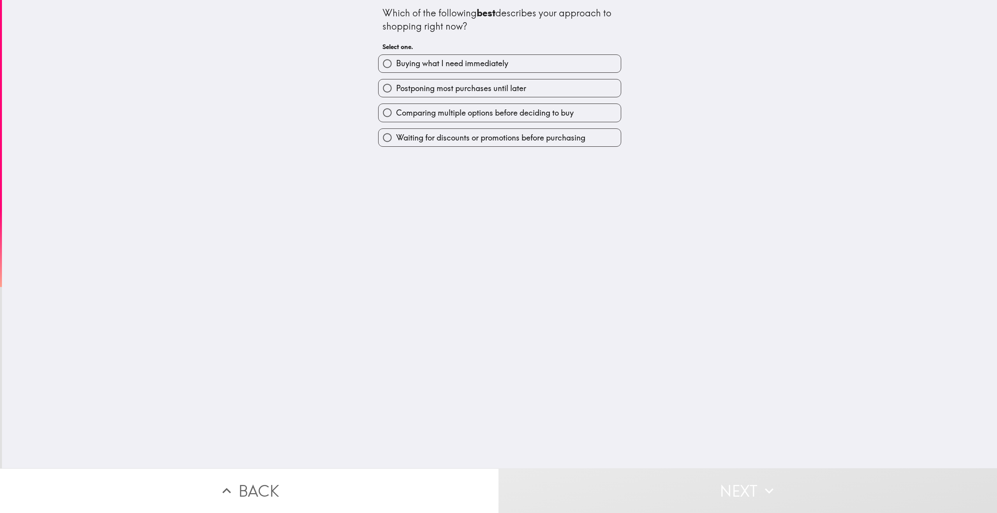
click at [396, 86] on input "Postponing most purchases until later" at bounding box center [387, 88] width 18 height 18
radio input "true"
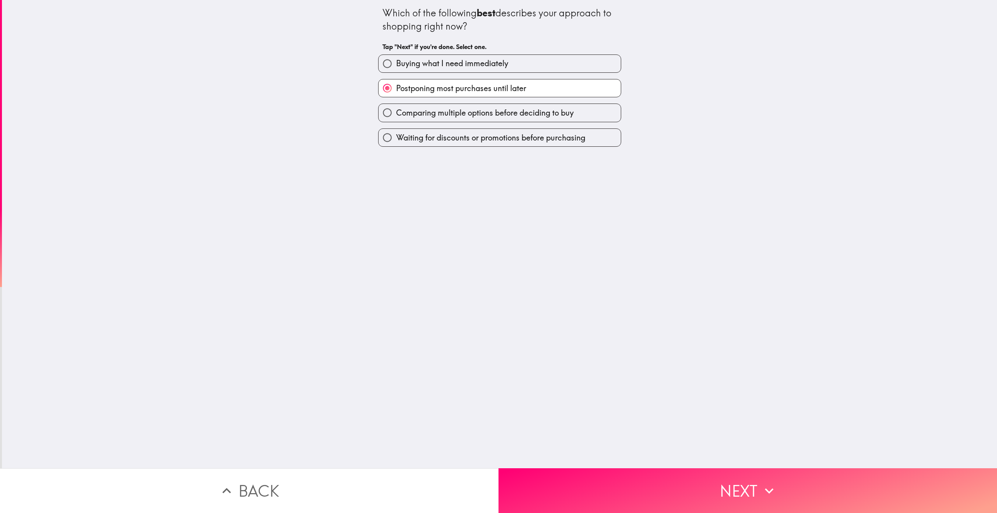
click at [263, 104] on div "Which of the following best describes your approach to shopping right now? Tap …" at bounding box center [499, 234] width 995 height 468
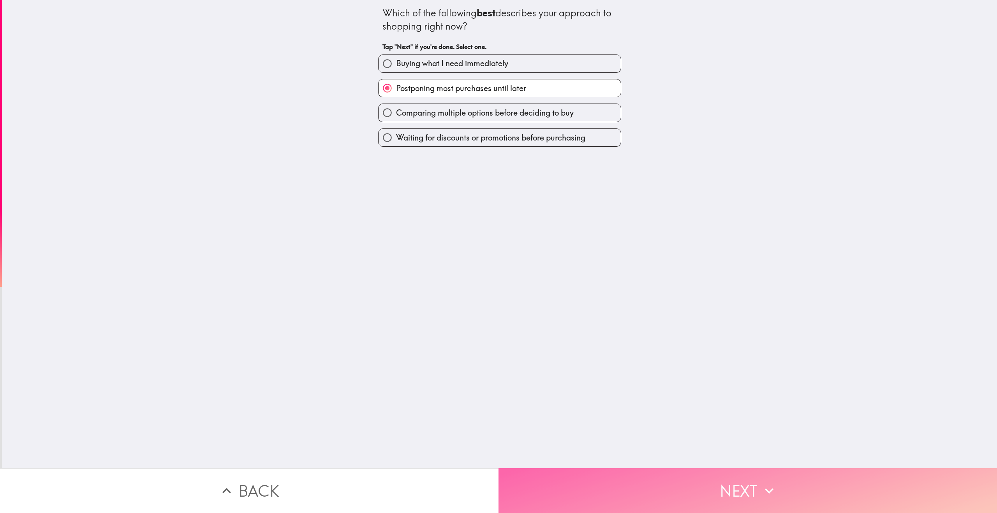
click at [656, 472] on button "Next" at bounding box center [747, 490] width 498 height 45
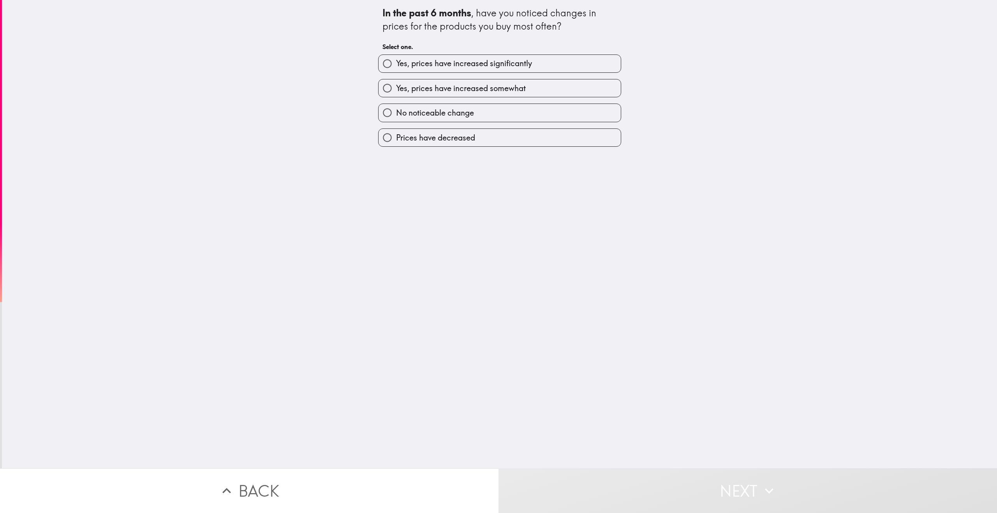
click at [281, 310] on div "In the past 6 months , have you noticed changes in prices for the products you …" at bounding box center [499, 234] width 995 height 468
click at [459, 73] on div "Yes, prices have increased significantly" at bounding box center [499, 64] width 243 height 18
click at [615, 480] on button "Next" at bounding box center [747, 490] width 498 height 45
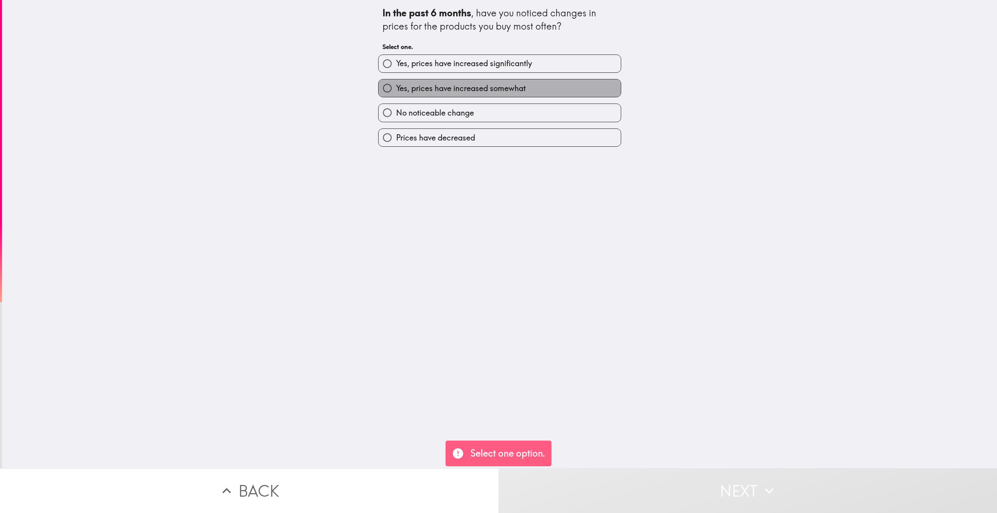
click at [479, 90] on span "Yes, prices have increased somewhat" at bounding box center [461, 88] width 130 height 11
click at [396, 90] on input "Yes, prices have increased somewhat" at bounding box center [387, 88] width 18 height 18
radio input "true"
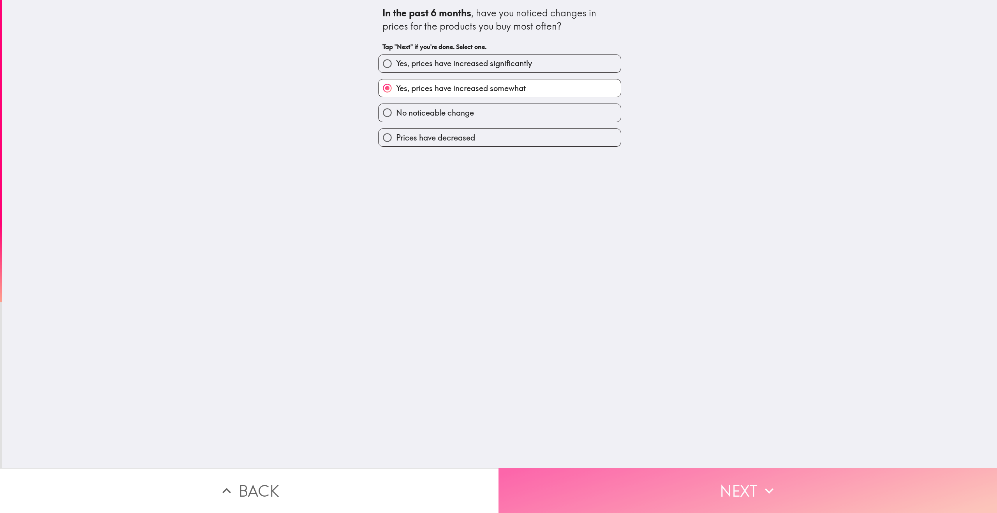
click at [575, 487] on button "Next" at bounding box center [747, 490] width 498 height 45
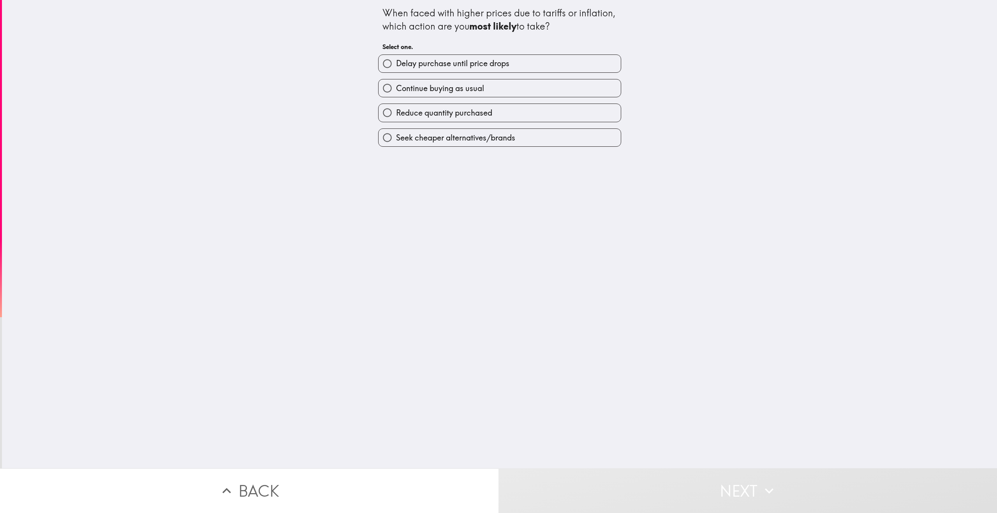
click at [225, 224] on div "When faced with higher prices due to tariffs or inflation, which action are you…" at bounding box center [499, 234] width 995 height 468
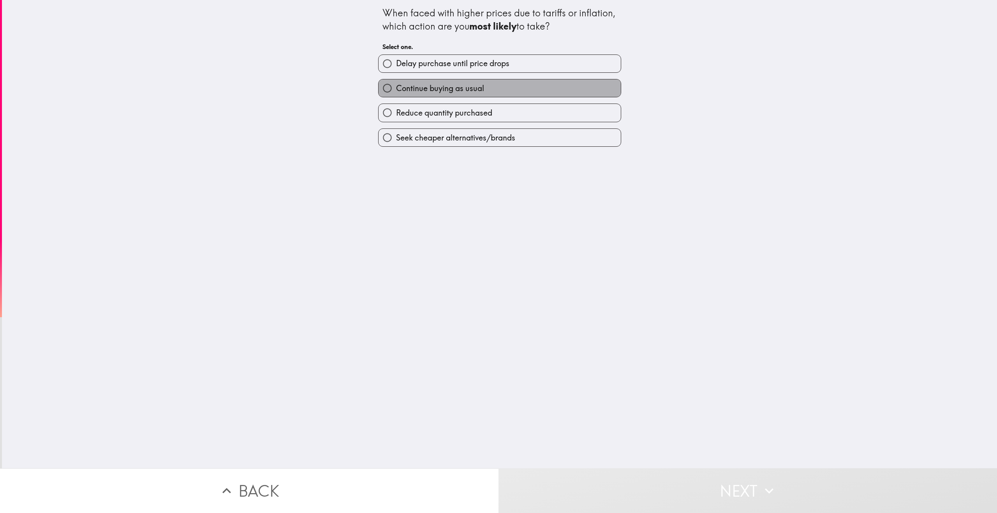
click at [440, 85] on span "Continue buying as usual" at bounding box center [440, 88] width 88 height 11
click at [396, 85] on input "Continue buying as usual" at bounding box center [387, 88] width 18 height 18
radio input "true"
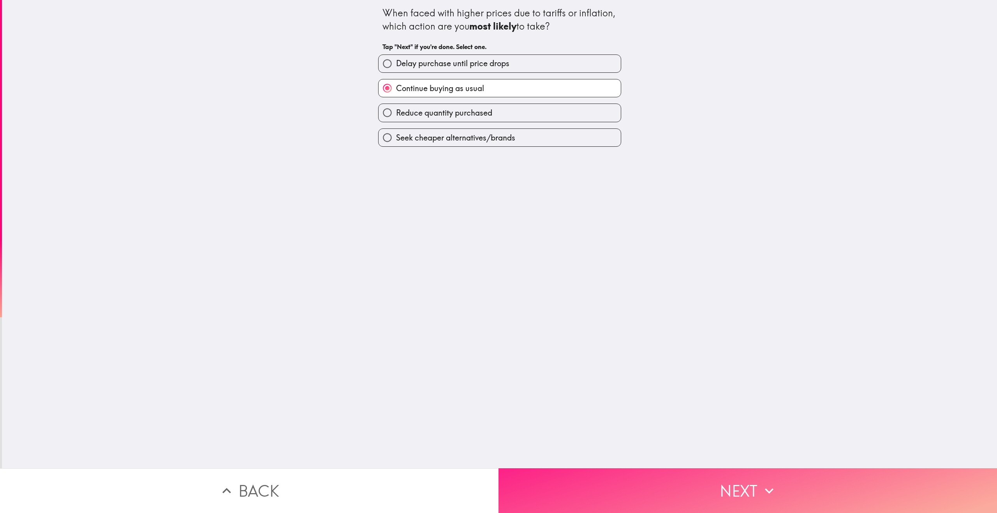
click at [639, 491] on button "Next" at bounding box center [747, 490] width 498 height 45
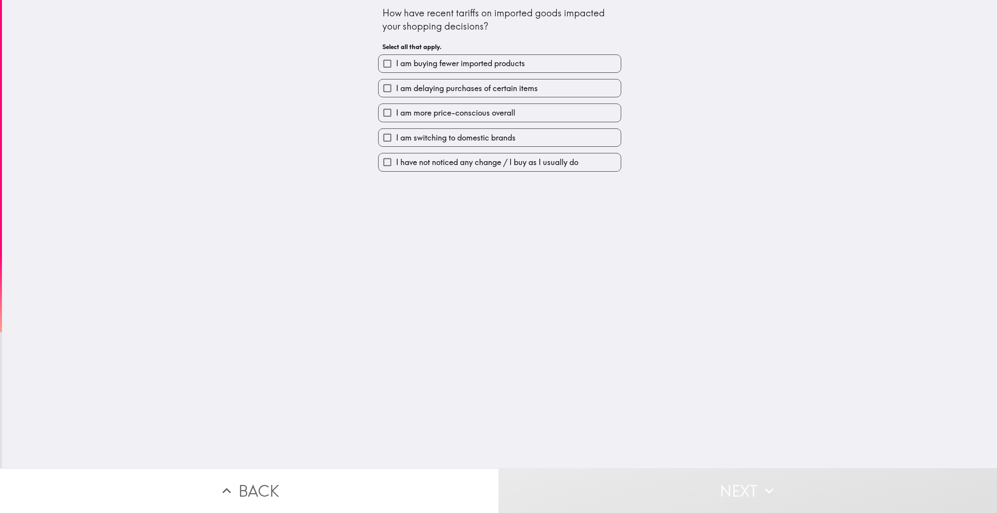
click at [232, 214] on div "How have recent tariffs on imported goods impacted your shopping decisions? Sel…" at bounding box center [499, 234] width 995 height 468
click at [482, 97] on label "I am delaying purchases of certain items" at bounding box center [499, 88] width 242 height 18
click at [396, 97] on input "I am delaying purchases of certain items" at bounding box center [387, 88] width 18 height 18
checkbox input "true"
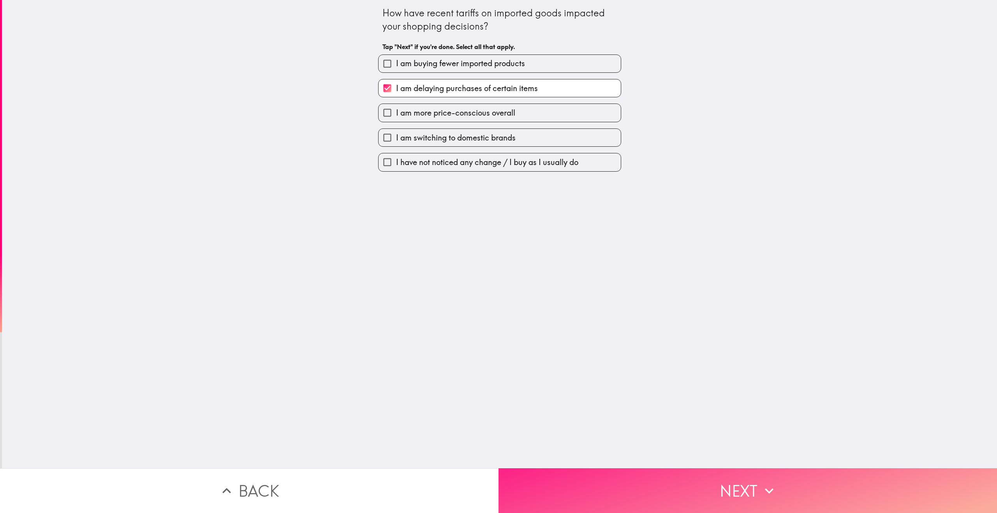
click at [628, 498] on button "Next" at bounding box center [747, 490] width 498 height 45
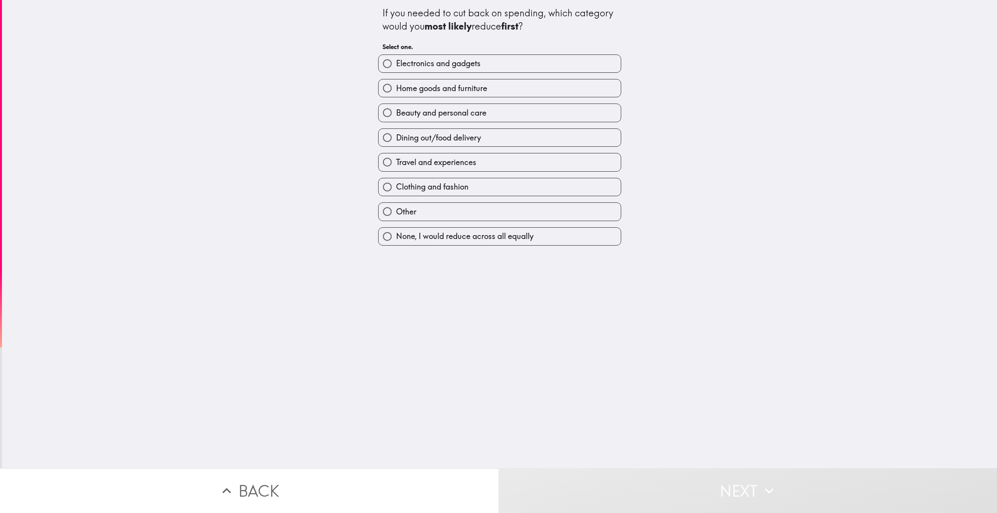
click at [268, 205] on div "If you needed to cut back on spending, which category would you most likely red…" at bounding box center [499, 234] width 995 height 468
click at [494, 141] on label "Dining out/food delivery" at bounding box center [499, 138] width 242 height 18
click at [396, 141] on input "Dining out/food delivery" at bounding box center [387, 138] width 18 height 18
radio input "true"
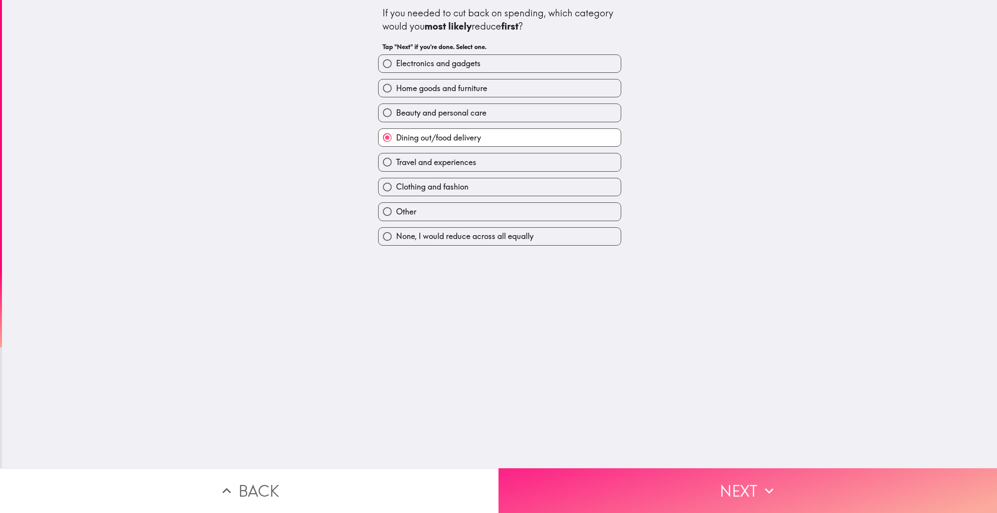
click at [559, 468] on button "Next" at bounding box center [747, 490] width 498 height 45
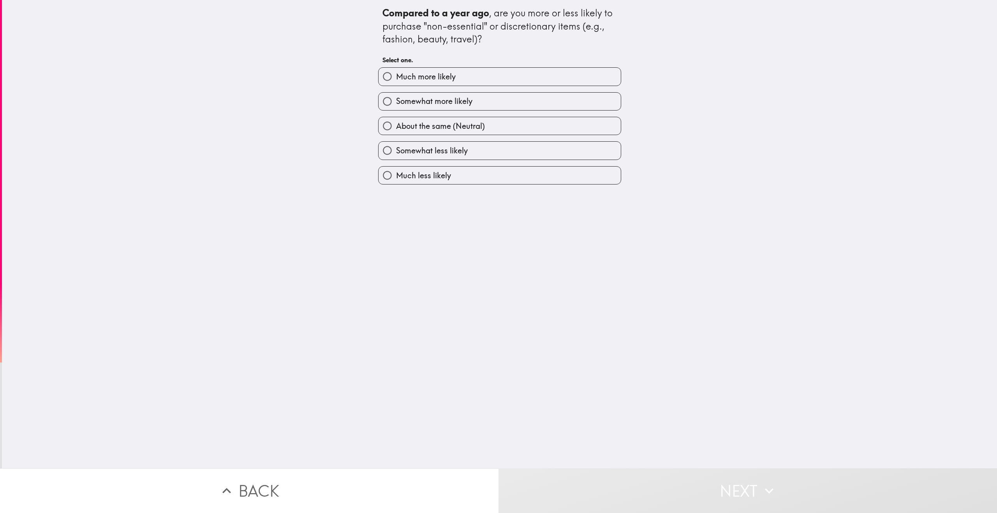
click at [290, 288] on div "Compared to a year ago , are you more or less likely to purchase "non-essential…" at bounding box center [499, 234] width 995 height 468
click at [451, 127] on span "About the same (Neutral)" at bounding box center [440, 126] width 89 height 11
click at [396, 127] on input "About the same (Neutral)" at bounding box center [387, 126] width 18 height 18
radio input "true"
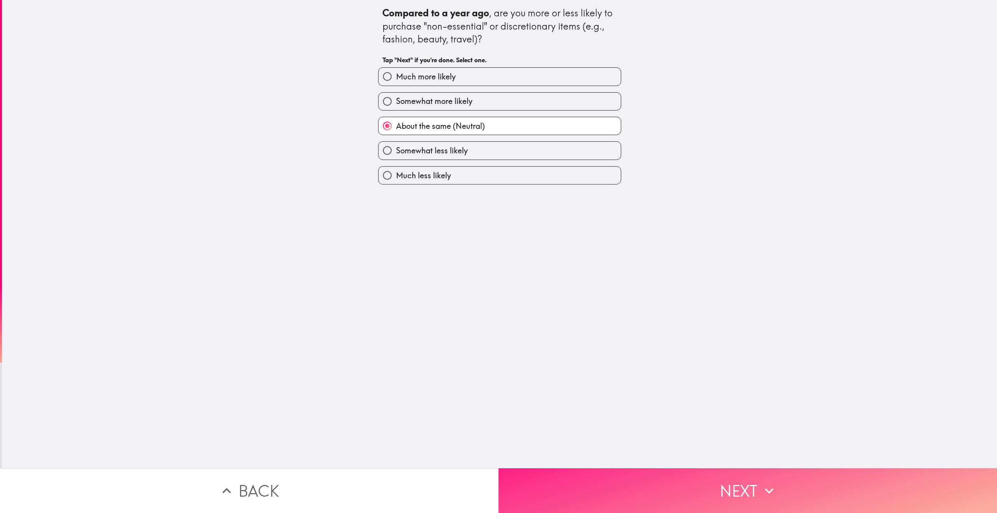
drag, startPoint x: 573, startPoint y: 485, endPoint x: 559, endPoint y: 470, distance: 20.4
click at [573, 485] on button "Next" at bounding box center [747, 490] width 498 height 45
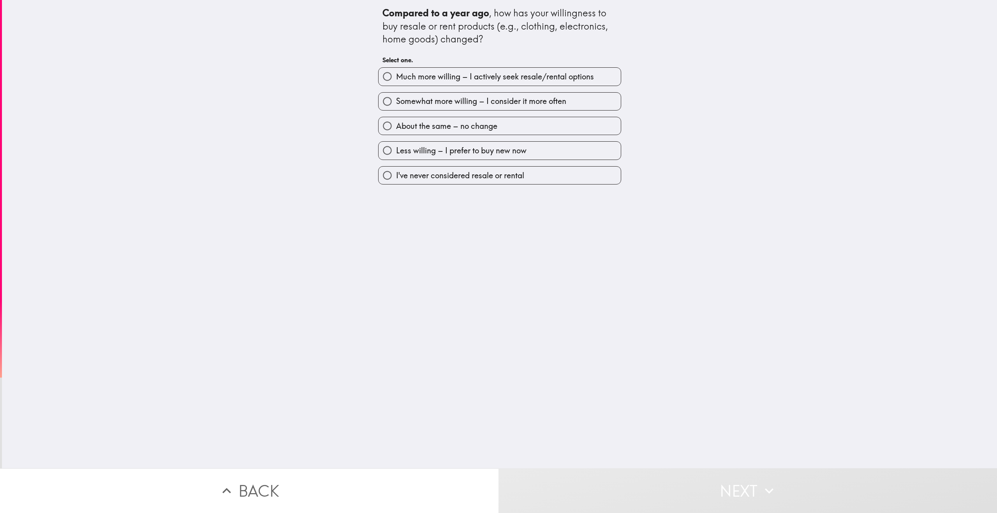
click at [305, 268] on div "Compared to a year ago , how has your willingness to buy resale or rent product…" at bounding box center [499, 234] width 995 height 468
click at [480, 105] on span "Somewhat more willing – I consider it more often" at bounding box center [481, 101] width 170 height 11
click at [396, 105] on input "Somewhat more willing – I consider it more often" at bounding box center [387, 102] width 18 height 18
radio input "true"
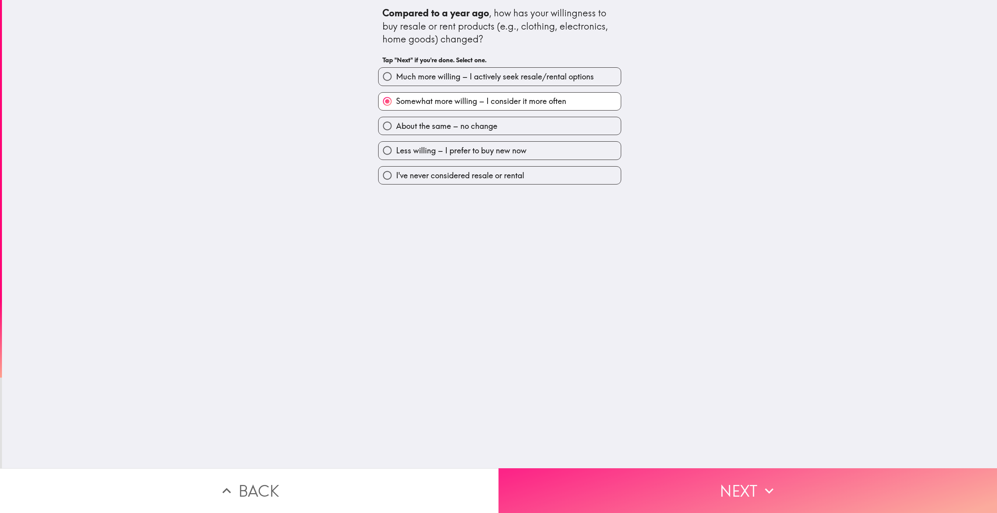
click at [568, 482] on button "Next" at bounding box center [747, 490] width 498 height 45
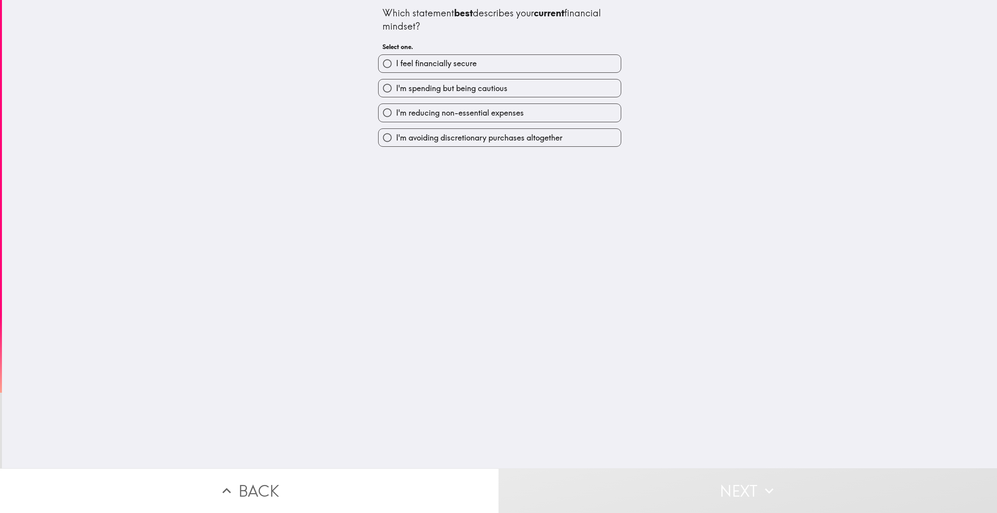
click at [801, 258] on div "Which statement best describes your current financial mindset? Select one. I fe…" at bounding box center [499, 234] width 995 height 468
click at [287, 106] on div "Which statement best describes your current financial mindset? Select one. I fe…" at bounding box center [499, 234] width 995 height 468
click at [447, 64] on span "I feel financially secure" at bounding box center [436, 63] width 81 height 11
click at [396, 64] on input "I feel financially secure" at bounding box center [387, 64] width 18 height 18
radio input "true"
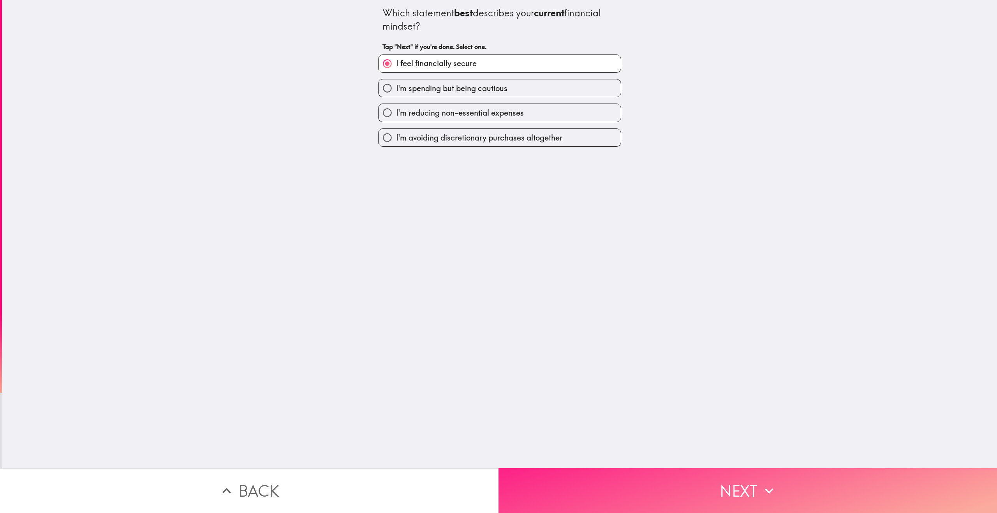
click at [589, 486] on button "Next" at bounding box center [747, 490] width 498 height 45
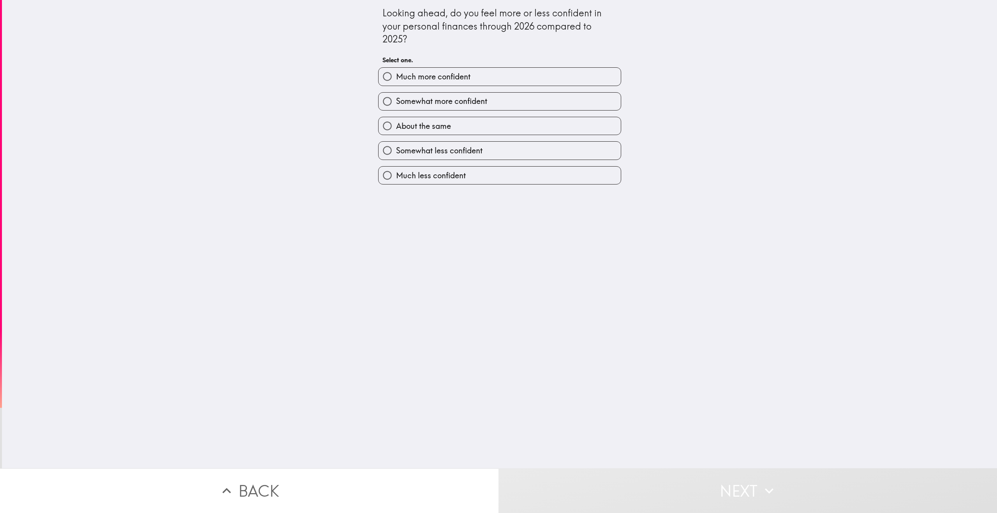
click at [529, 106] on label "Somewhat more confident" at bounding box center [499, 102] width 242 height 18
click at [396, 106] on input "Somewhat more confident" at bounding box center [387, 102] width 18 height 18
radio input "true"
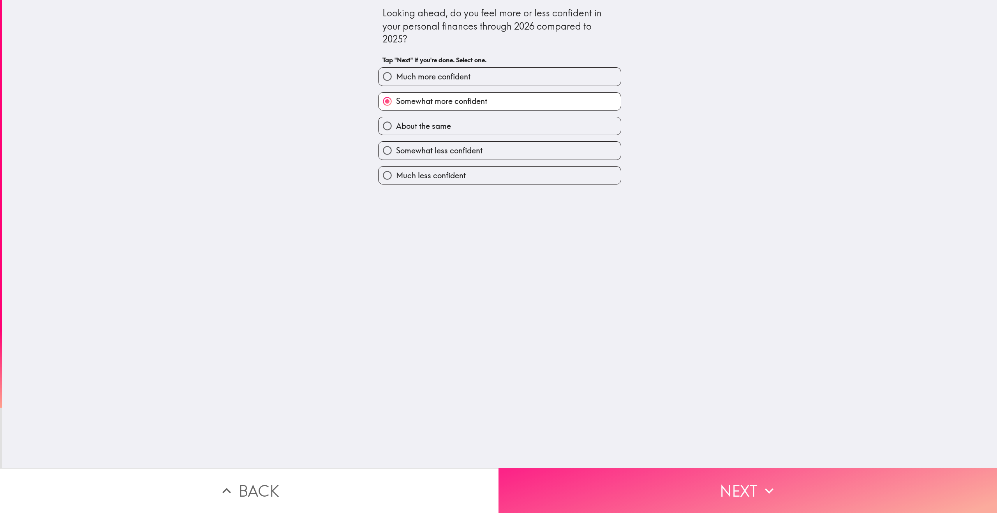
click at [593, 482] on button "Next" at bounding box center [747, 490] width 498 height 45
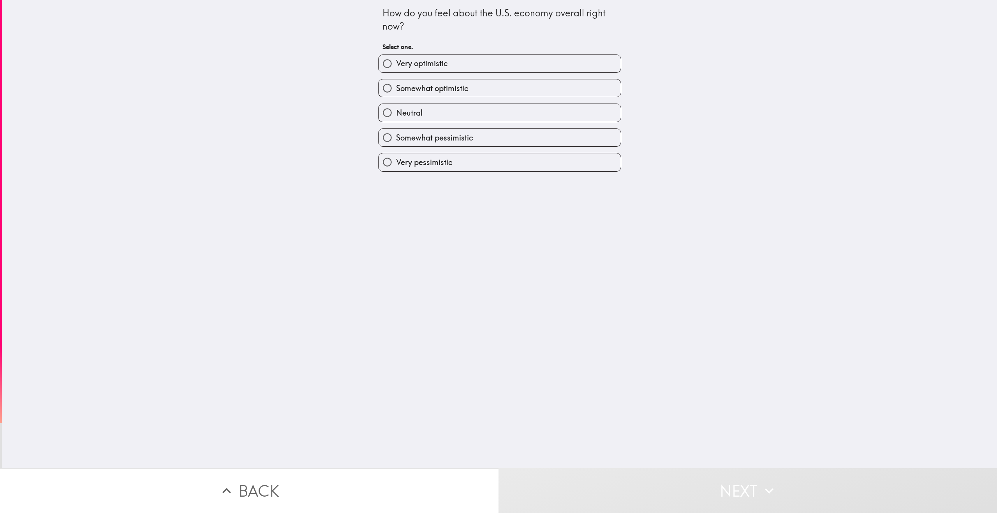
click at [296, 289] on div "How do you feel about the U.S. economy overall right now? Select one. Very opti…" at bounding box center [499, 234] width 995 height 468
click at [454, 89] on span "Somewhat optimistic" at bounding box center [432, 88] width 72 height 11
click at [396, 89] on input "Somewhat optimistic" at bounding box center [387, 88] width 18 height 18
radio input "true"
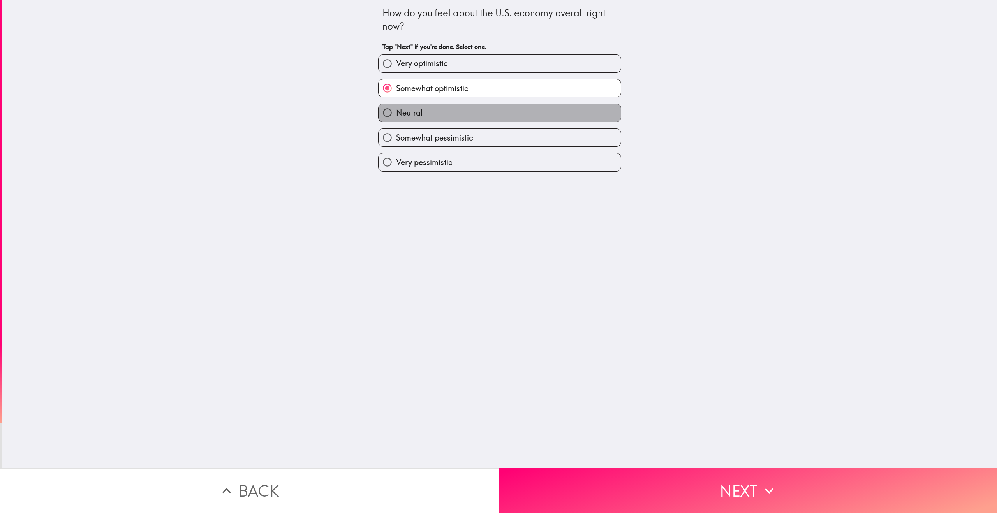
click at [445, 118] on label "Neutral" at bounding box center [499, 113] width 242 height 18
click at [396, 118] on input "Neutral" at bounding box center [387, 113] width 18 height 18
radio input "true"
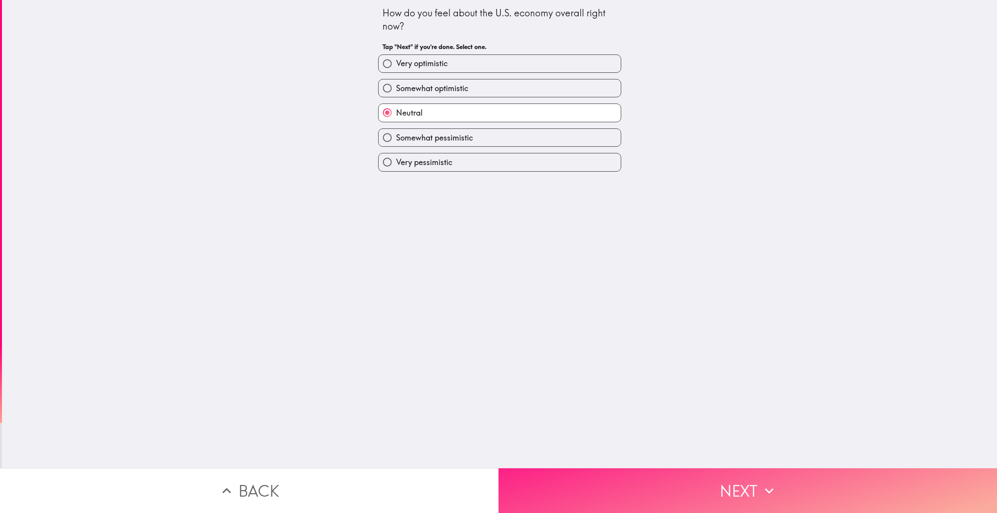
drag, startPoint x: 572, startPoint y: 459, endPoint x: 570, endPoint y: 471, distance: 11.9
click at [570, 470] on div "How do you feel about the U.S. economy overall right now? Tap "Next" if you're …" at bounding box center [498, 256] width 997 height 513
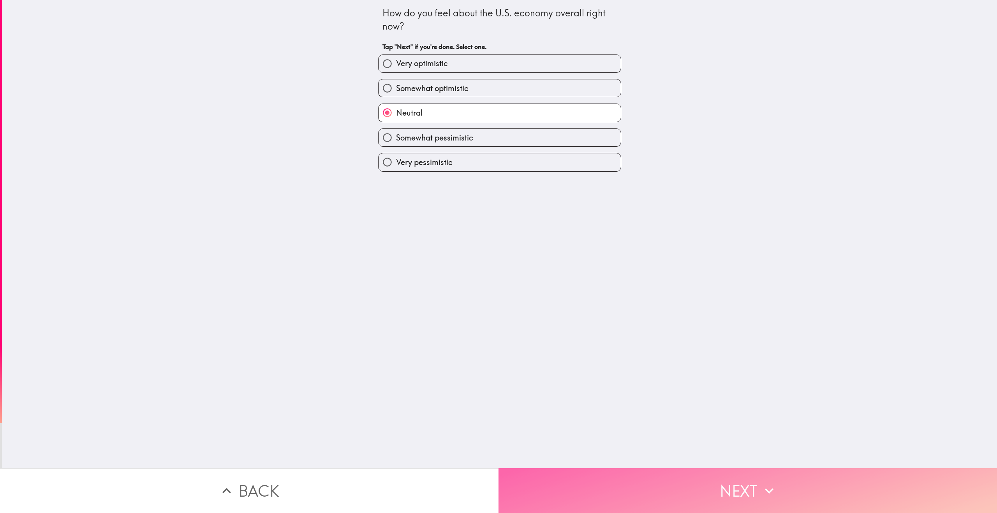
click at [569, 475] on button "Next" at bounding box center [747, 490] width 498 height 45
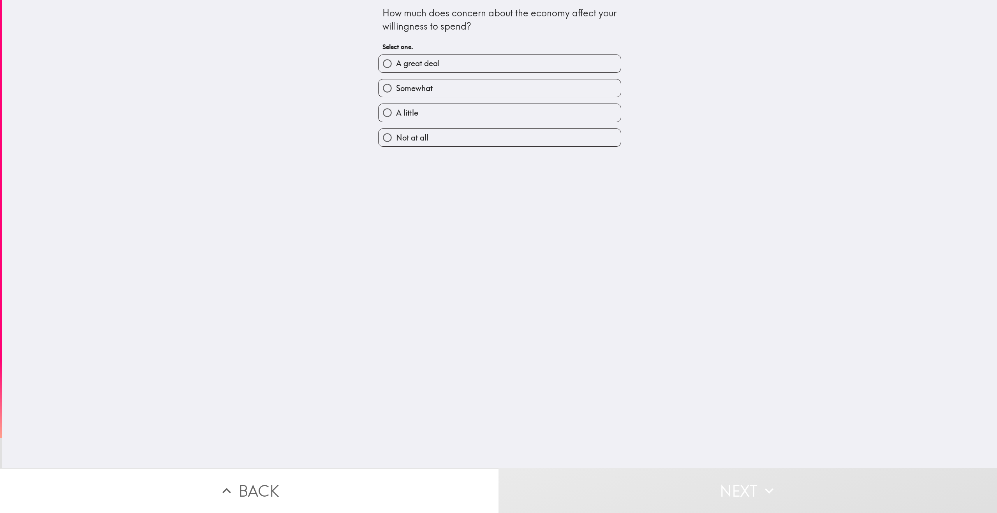
drag, startPoint x: 306, startPoint y: 302, endPoint x: 337, endPoint y: 221, distance: 86.6
click at [311, 281] on div "How much does concern about the economy affect your willingness to spend? Selec…" at bounding box center [499, 234] width 995 height 468
click at [430, 92] on label "Somewhat" at bounding box center [499, 88] width 242 height 18
click at [396, 92] on input "Somewhat" at bounding box center [387, 88] width 18 height 18
radio input "true"
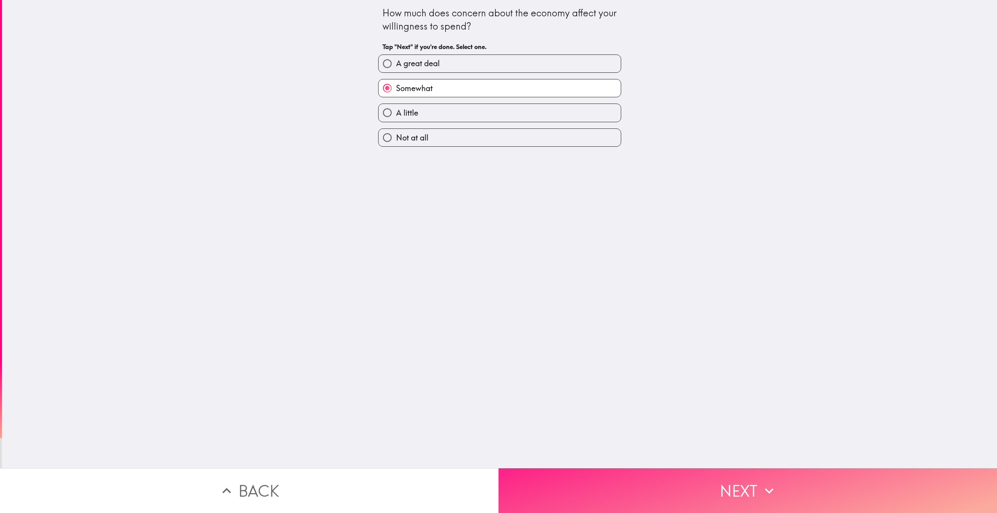
click at [590, 483] on button "Next" at bounding box center [747, 490] width 498 height 45
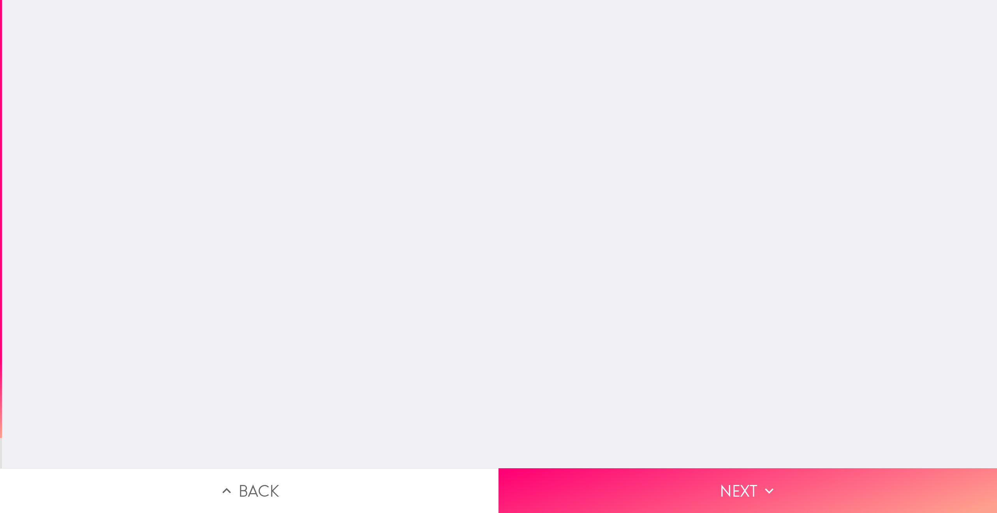
click at [283, 265] on div "How much does concern about the economy affect your willingness to spend? Tap "…" at bounding box center [499, 234] width 995 height 468
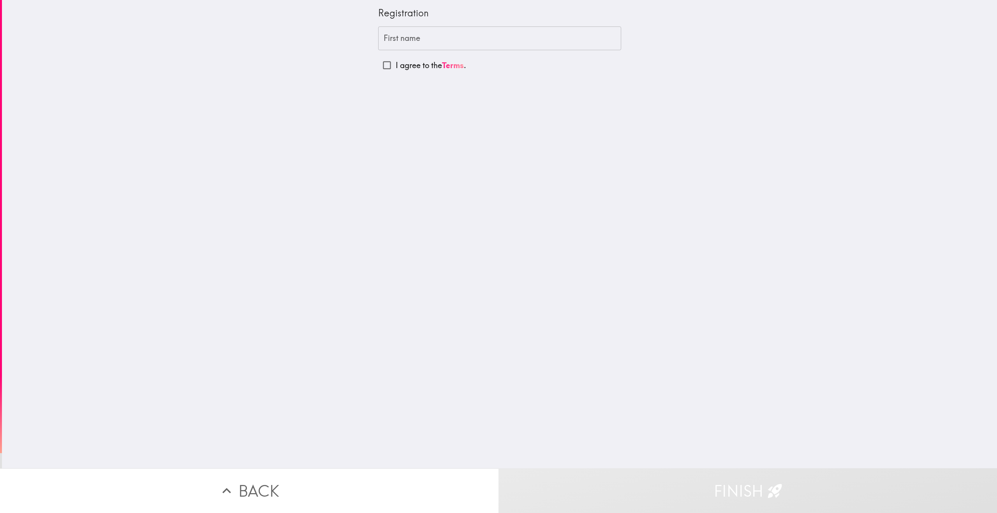
click at [417, 37] on input "First name" at bounding box center [499, 38] width 243 height 24
type input "[PERSON_NAME]"
click at [454, 71] on label "I agree to the Terms ." at bounding box center [499, 65] width 243 height 18
click at [396, 71] on input "I agree to the Terms ." at bounding box center [387, 65] width 18 height 18
checkbox input "true"
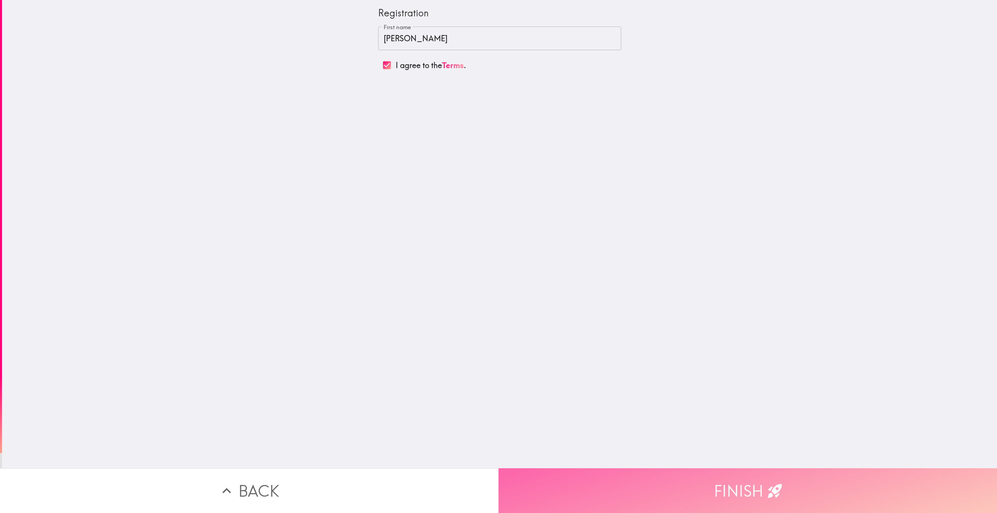
click at [579, 468] on button "Finish" at bounding box center [747, 490] width 498 height 45
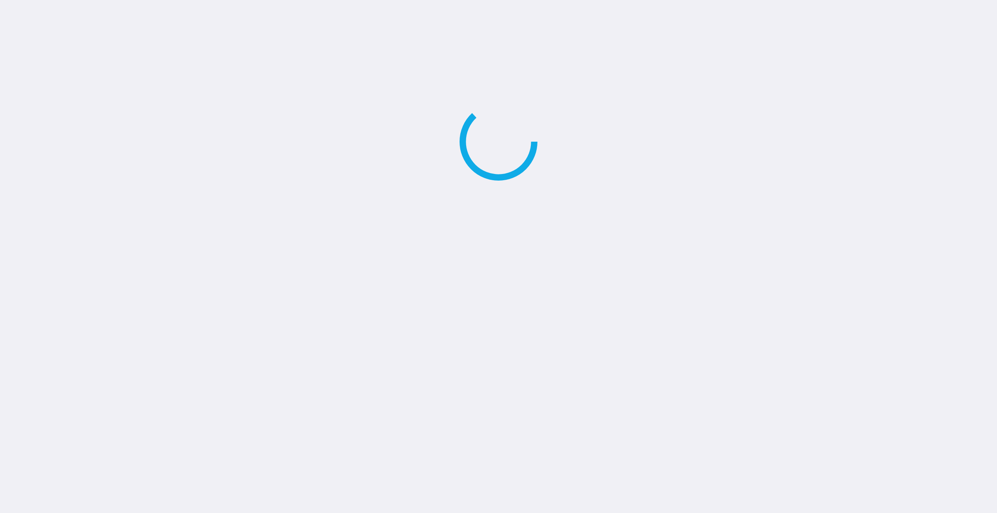
click at [315, 285] on main at bounding box center [498, 256] width 997 height 513
